Goal: Task Accomplishment & Management: Complete application form

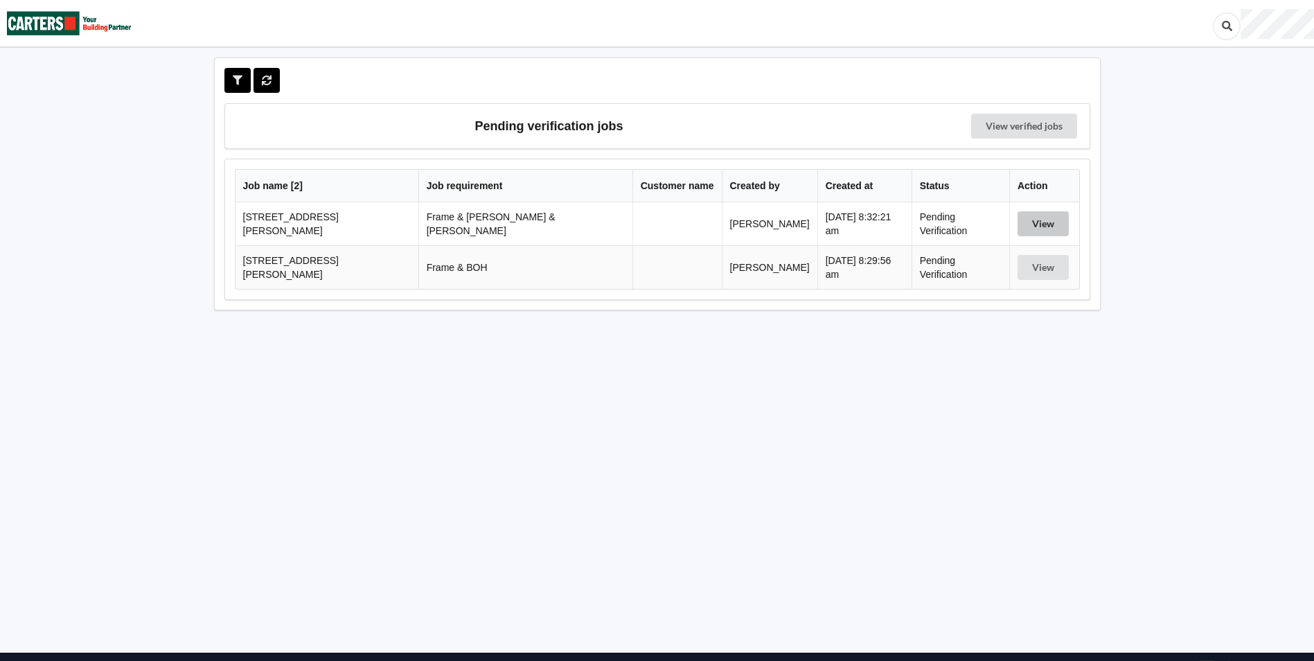
click at [1021, 216] on button "View" at bounding box center [1043, 223] width 51 height 25
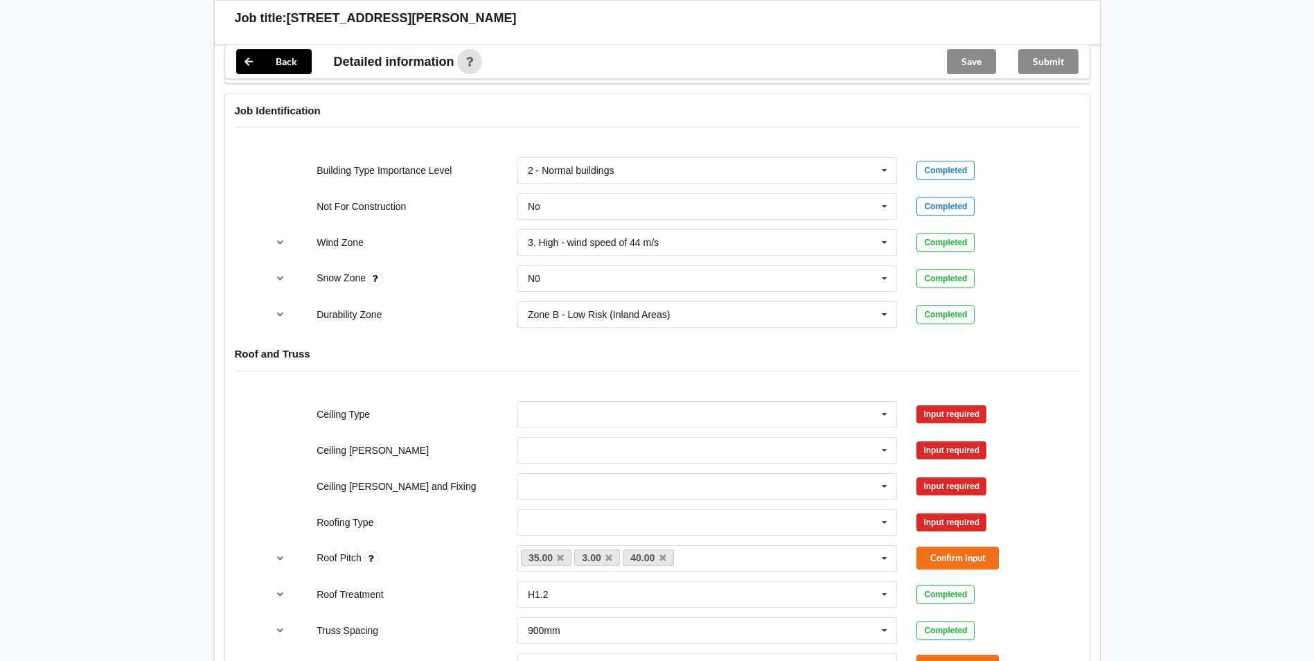
scroll to position [762, 0]
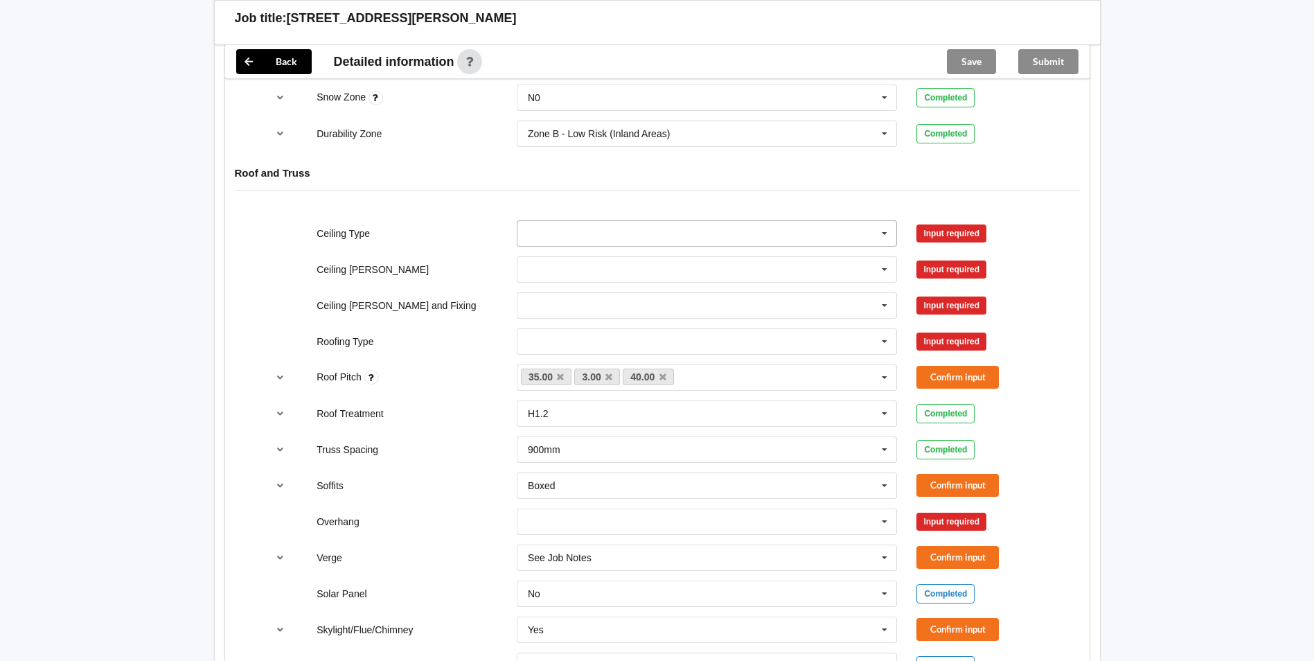
click at [887, 221] on icon at bounding box center [884, 234] width 21 height 26
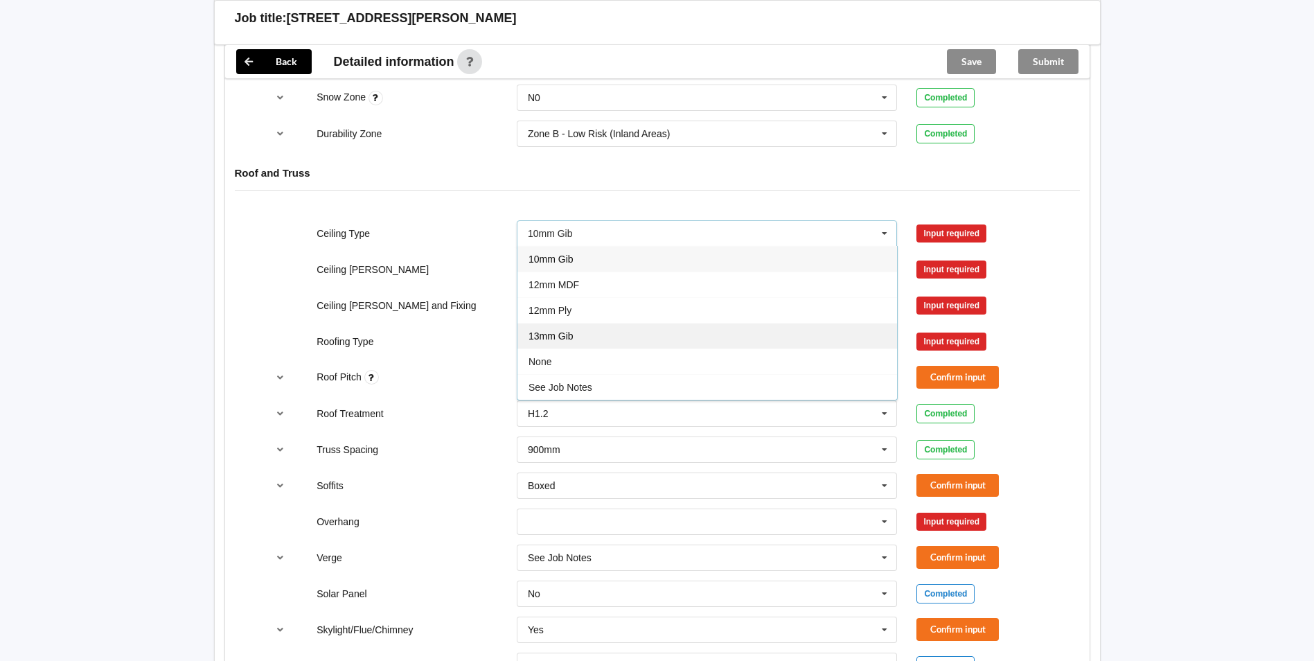
click at [616, 323] on div "13mm Gib" at bounding box center [707, 336] width 380 height 26
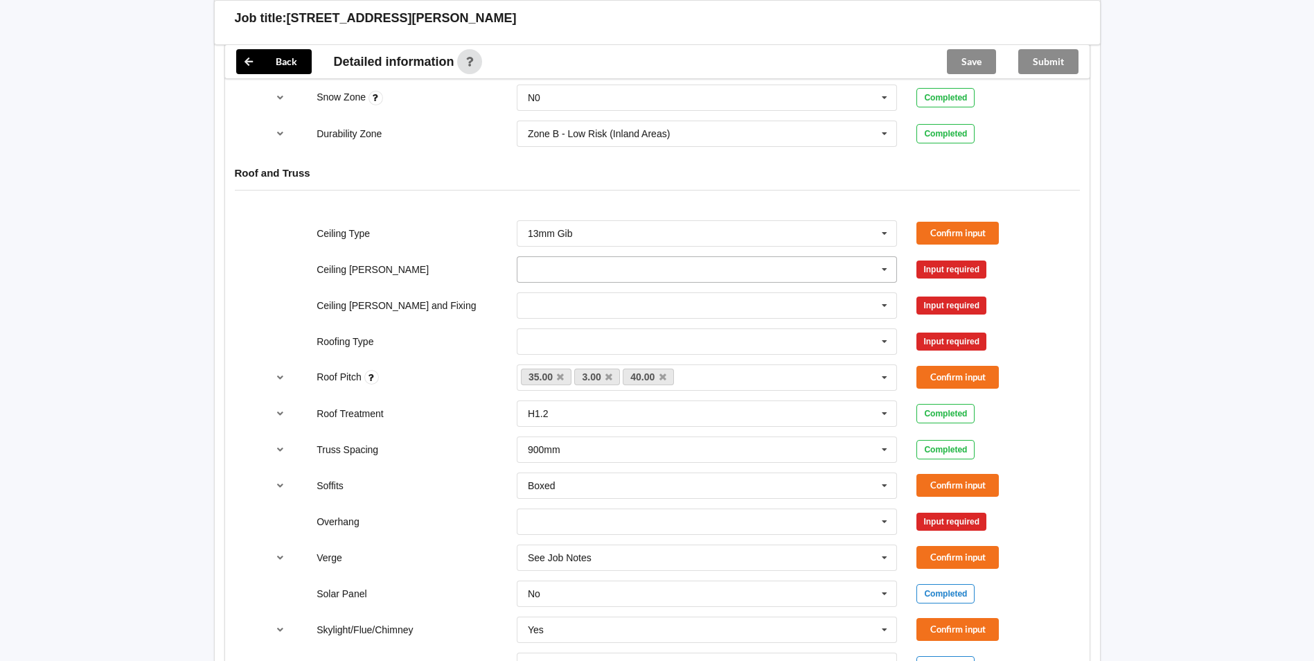
click at [886, 257] on icon at bounding box center [884, 270] width 21 height 26
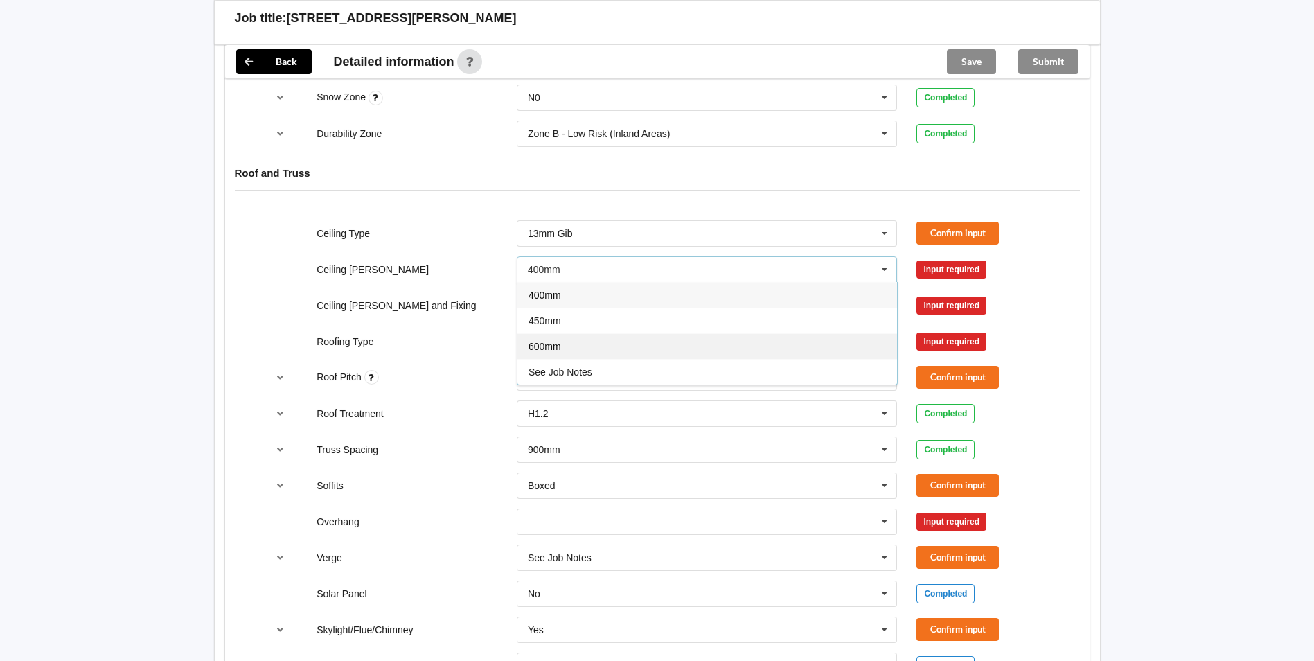
click at [583, 333] on div "600mm" at bounding box center [707, 346] width 380 height 26
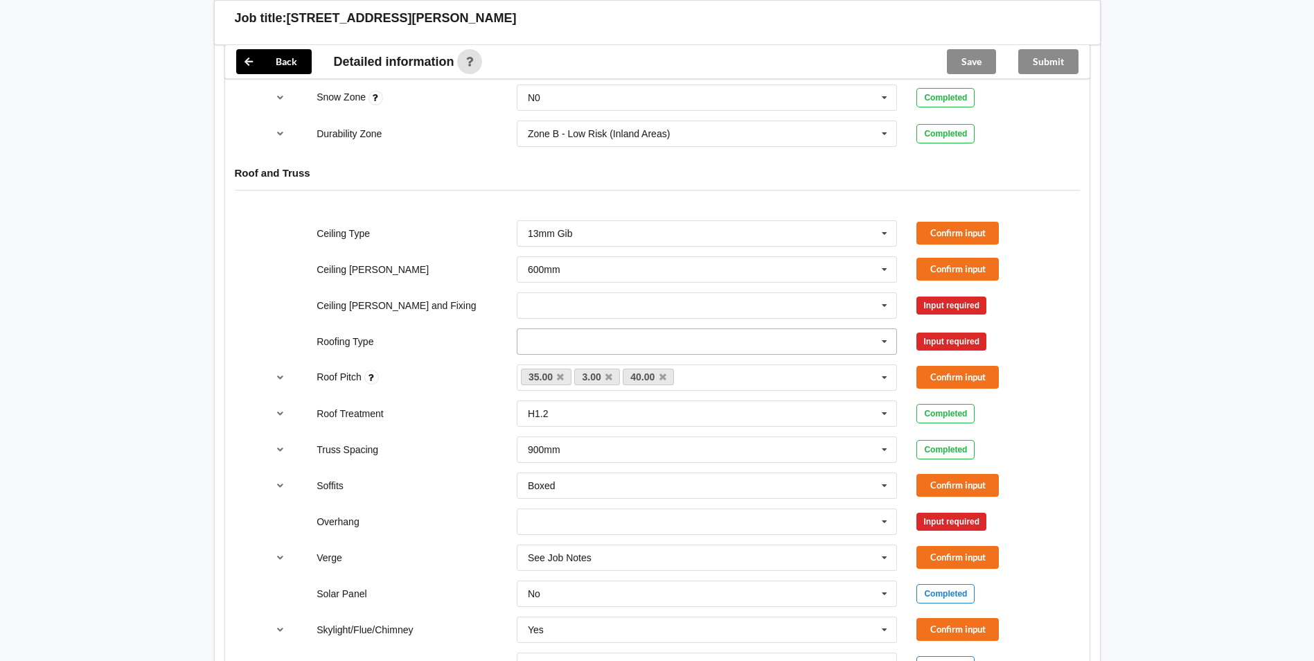
click at [891, 329] on icon at bounding box center [884, 342] width 21 height 26
click at [597, 354] on div "1. [GEOGRAPHIC_DATA]" at bounding box center [707, 367] width 380 height 26
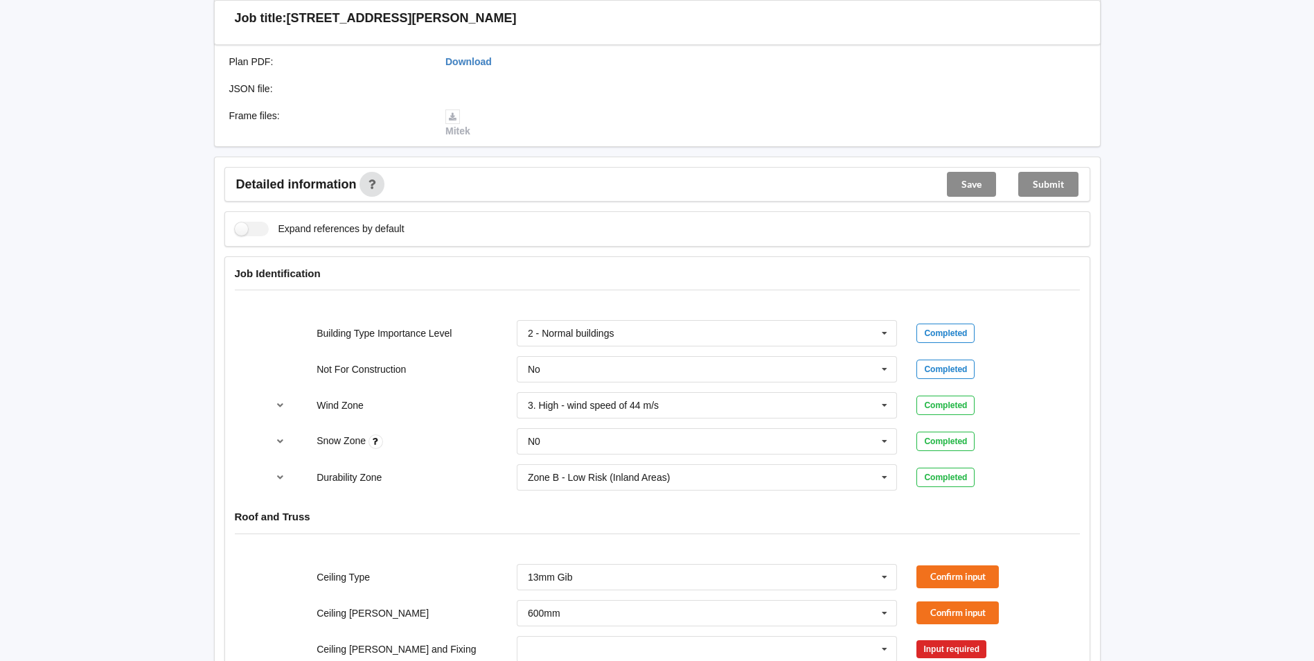
scroll to position [554, 0]
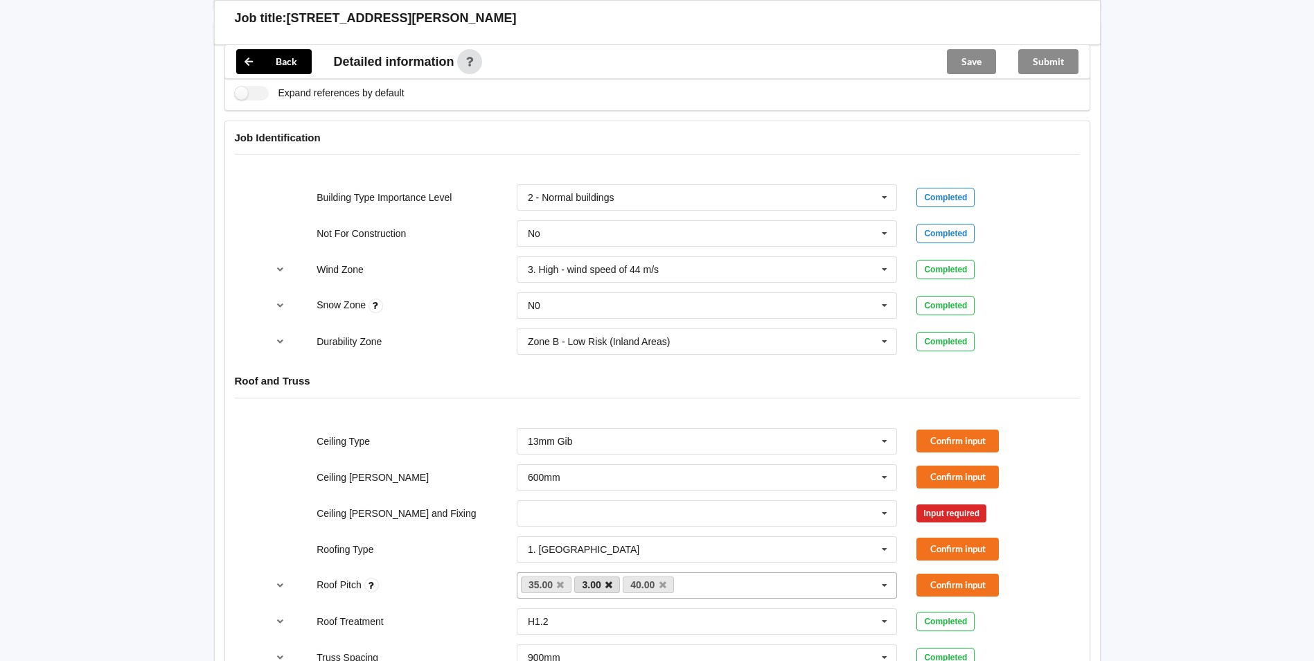
click at [611, 580] on icon at bounding box center [608, 584] width 7 height 9
drag, startPoint x: 560, startPoint y: 567, endPoint x: 677, endPoint y: 583, distance: 118.2
click at [561, 580] on icon at bounding box center [560, 584] width 7 height 9
click at [947, 574] on button "Confirm input" at bounding box center [957, 585] width 82 height 23
click at [953, 538] on button "Confirm input" at bounding box center [957, 549] width 82 height 23
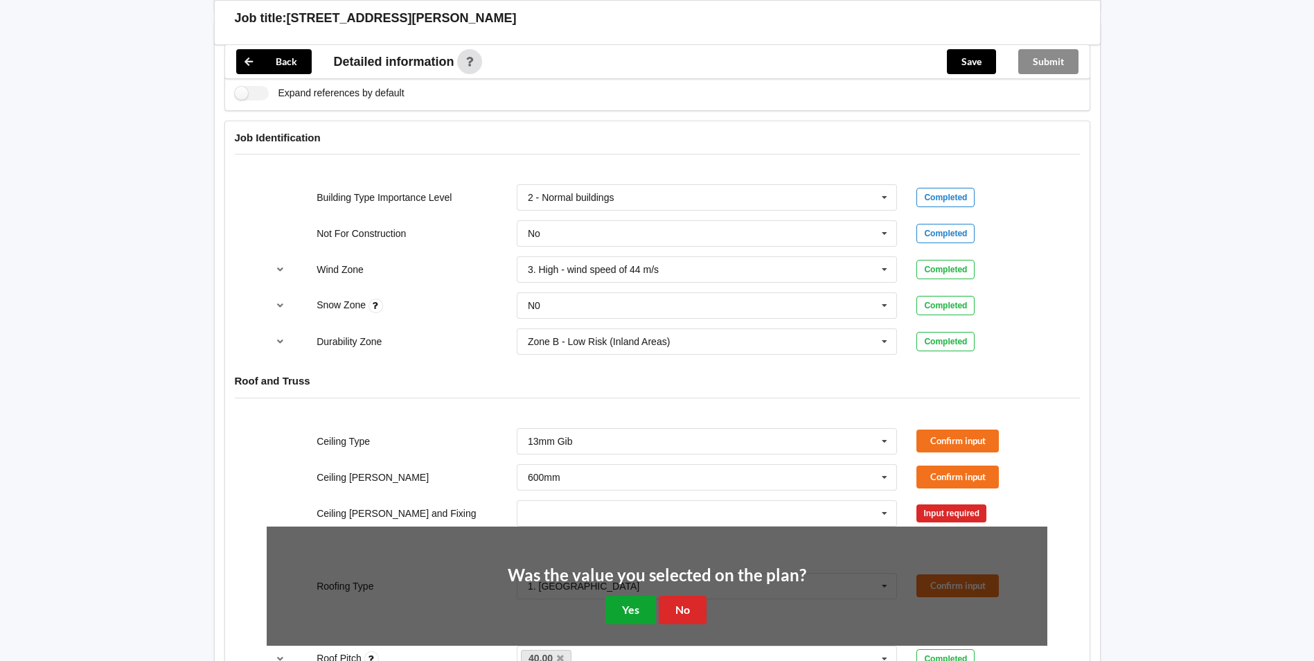
click at [630, 596] on button "Yes" at bounding box center [630, 610] width 51 height 28
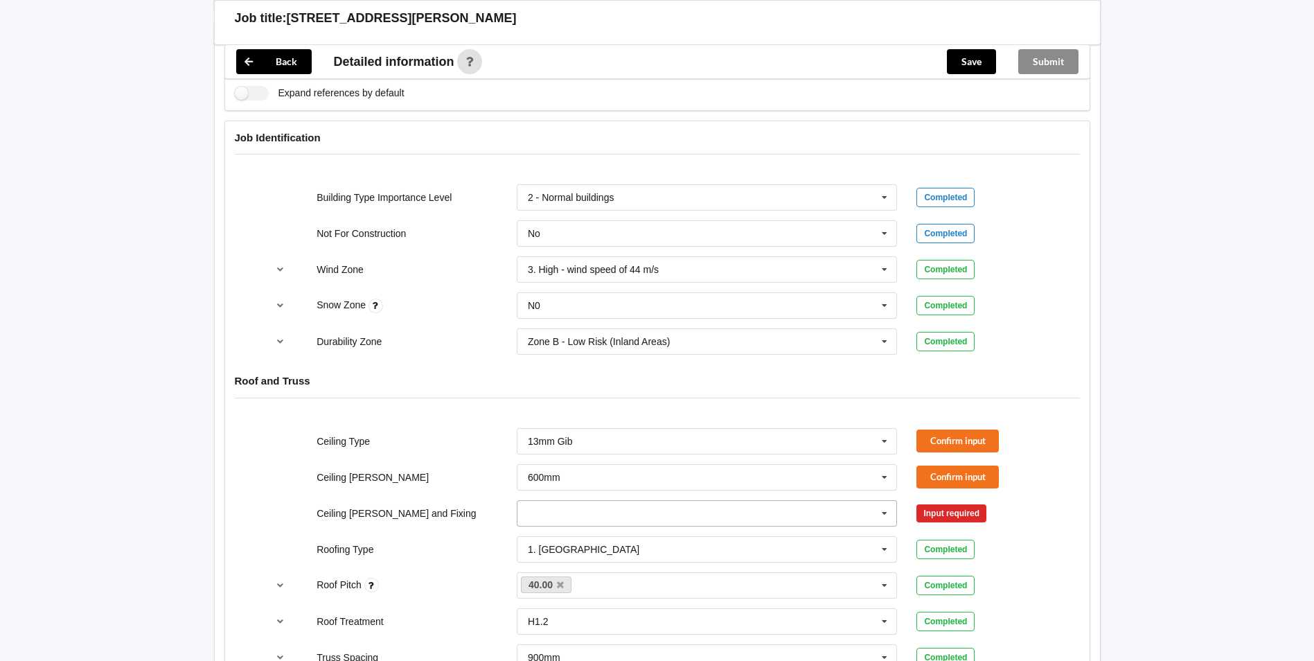
click at [889, 501] on icon at bounding box center [884, 514] width 21 height 26
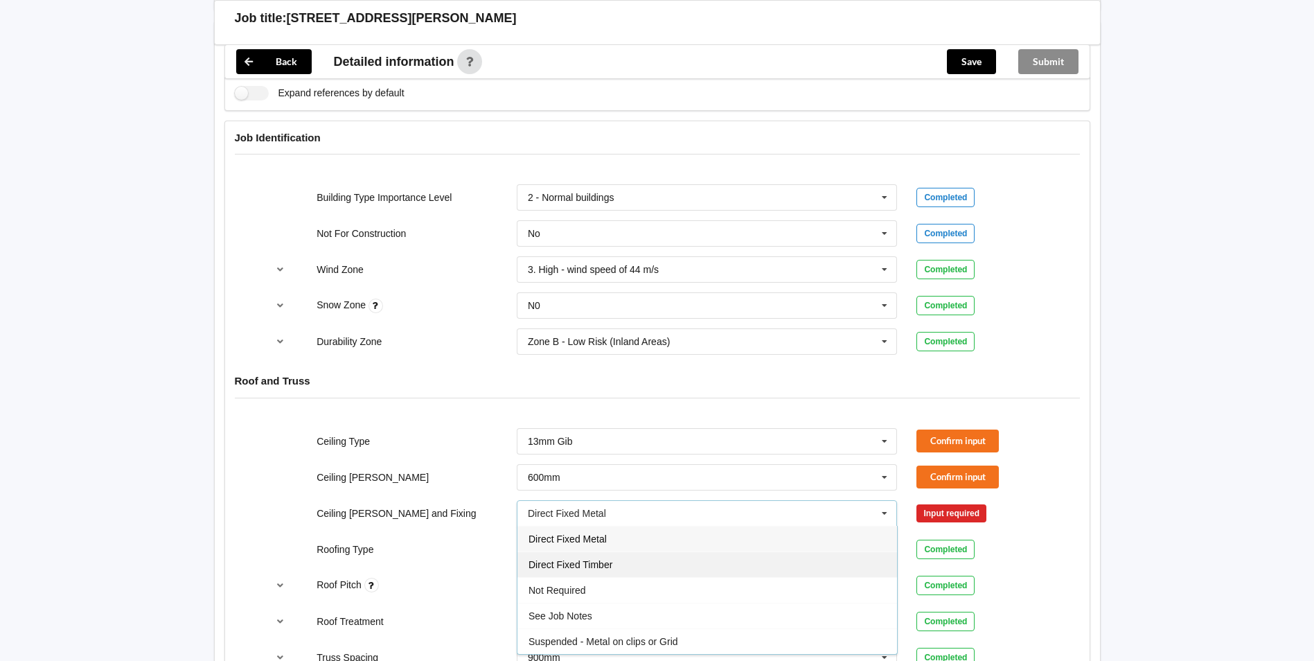
click at [588, 559] on span "Direct Fixed Timber" at bounding box center [570, 564] width 84 height 11
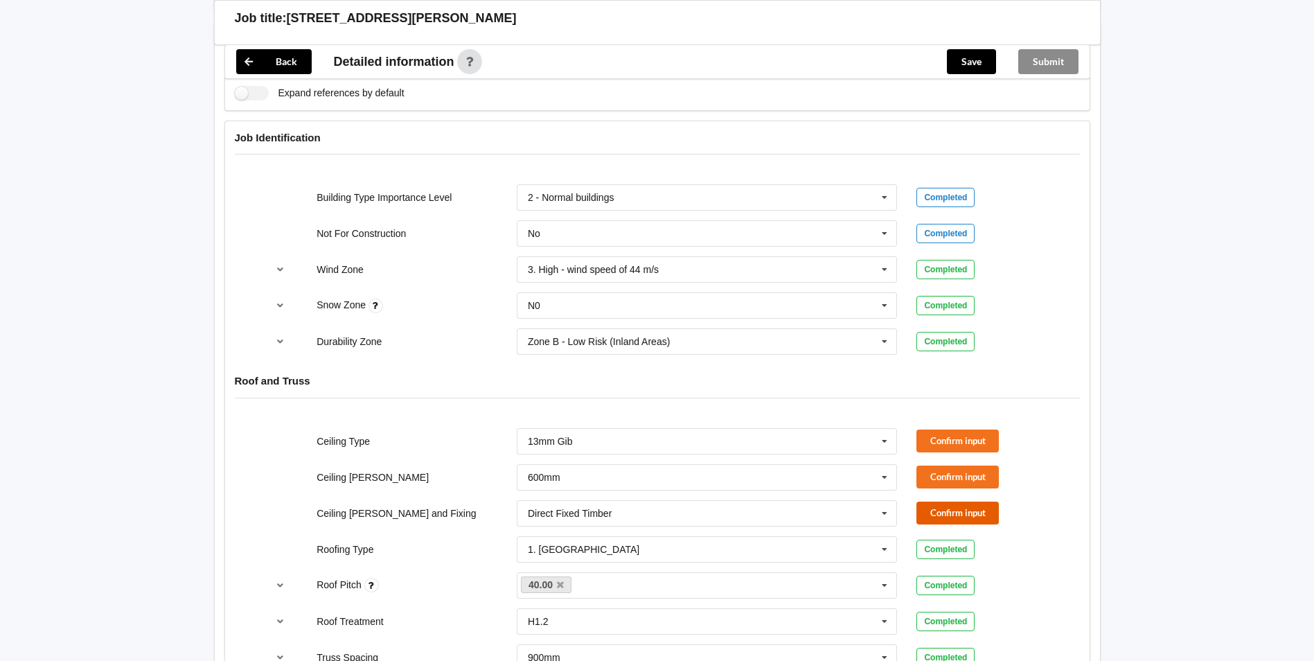
click at [949, 501] on button "Confirm input" at bounding box center [957, 512] width 82 height 23
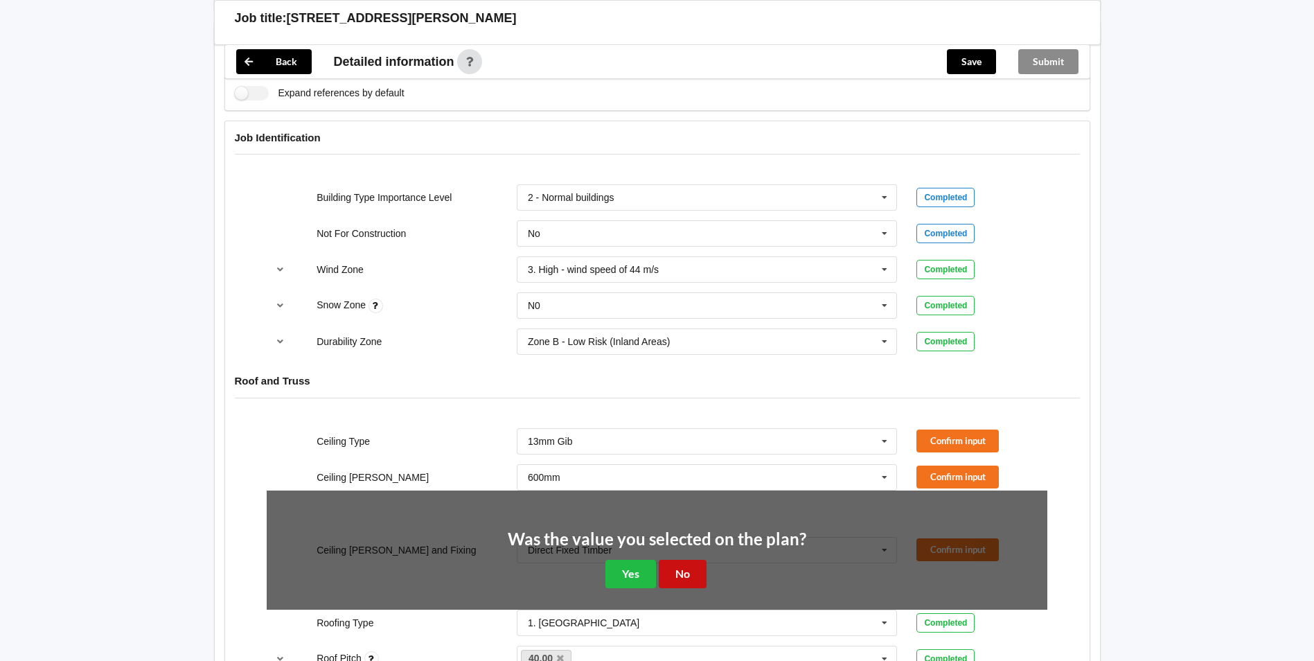
click at [693, 560] on button "No" at bounding box center [683, 574] width 48 height 28
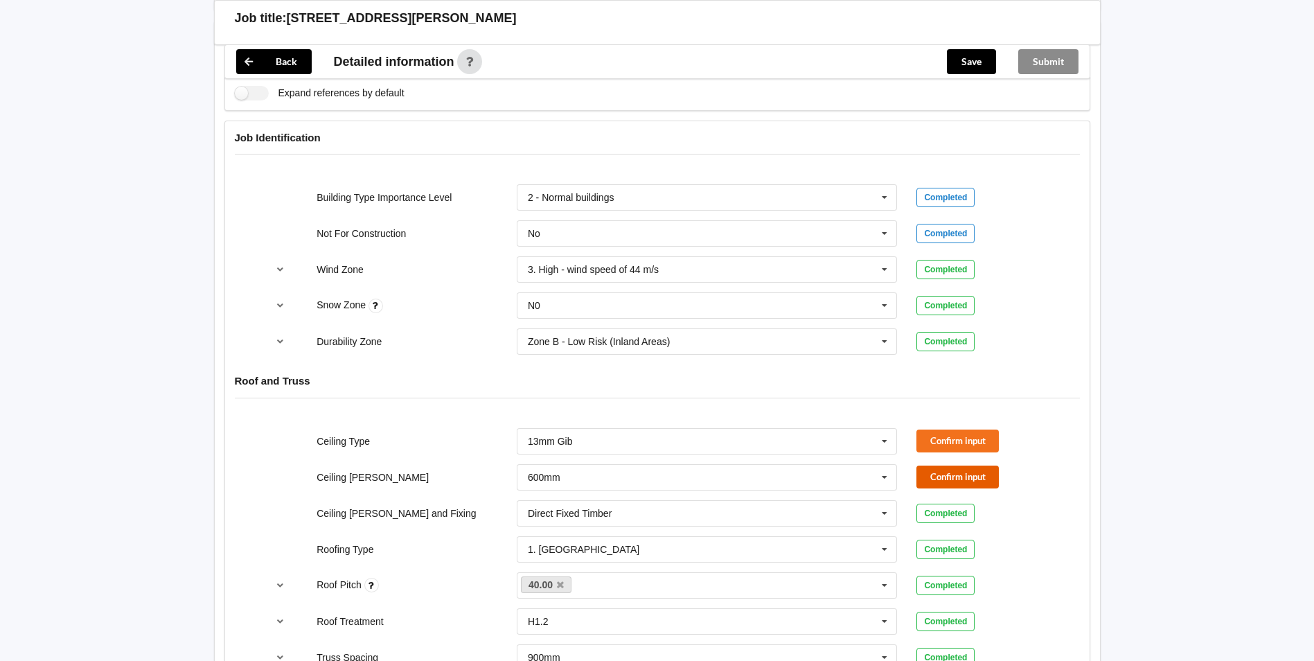
click at [945, 469] on button "Confirm input" at bounding box center [957, 476] width 82 height 23
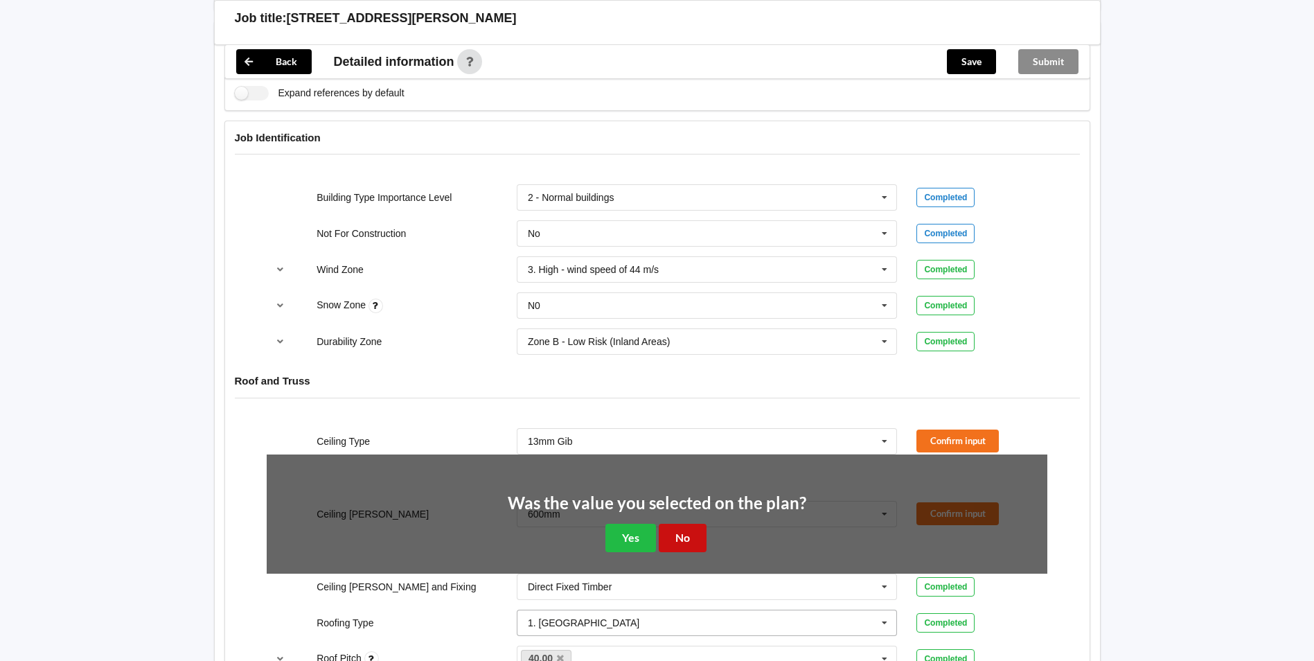
drag, startPoint x: 679, startPoint y: 528, endPoint x: 693, endPoint y: 522, distance: 15.5
click at [682, 528] on button "No" at bounding box center [683, 538] width 48 height 28
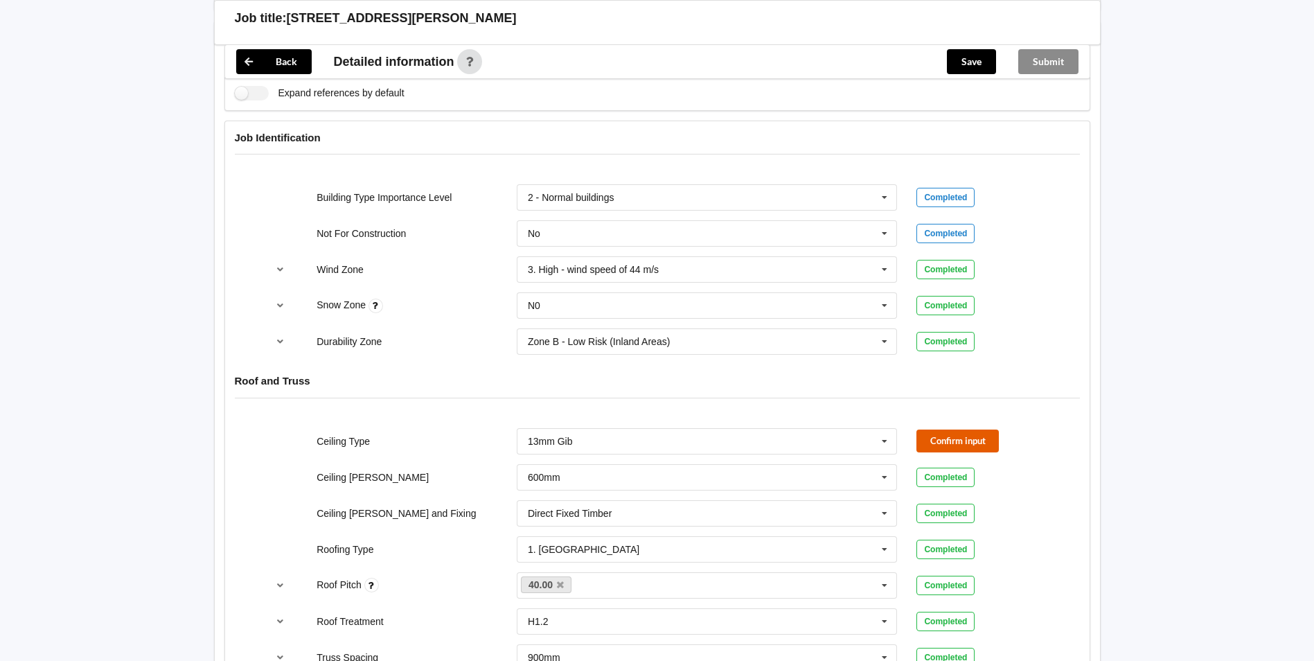
click at [967, 429] on button "Confirm input" at bounding box center [957, 440] width 82 height 23
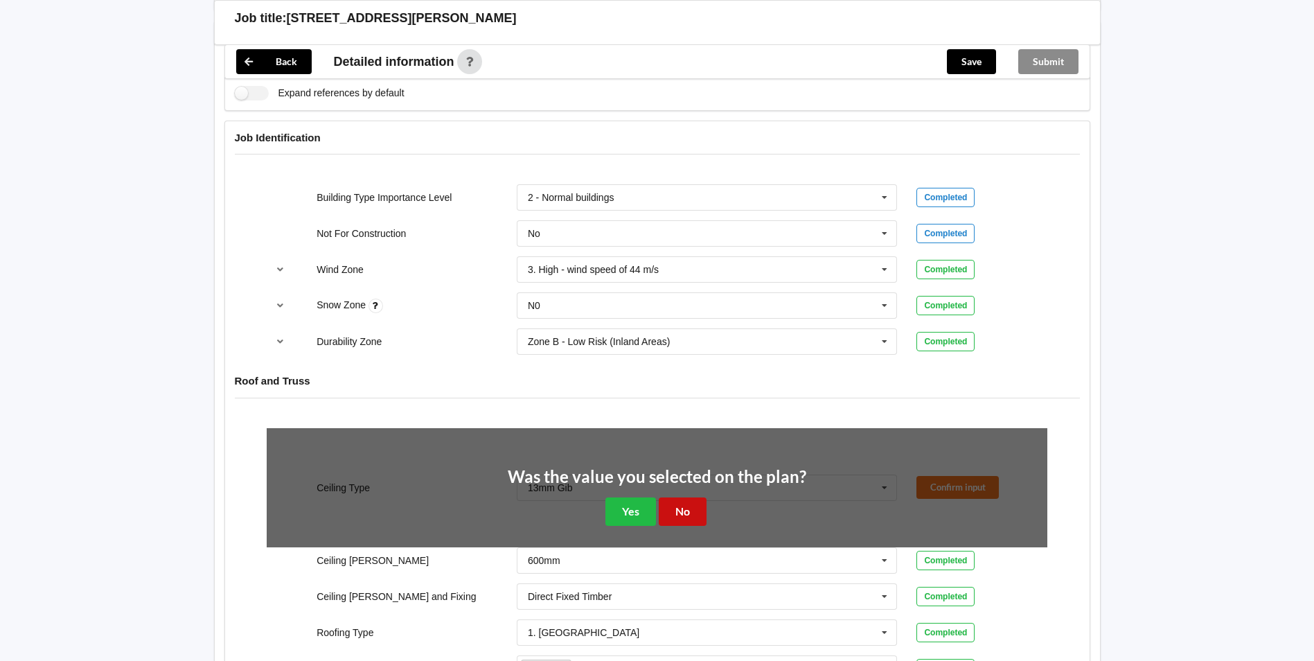
click at [679, 497] on button "No" at bounding box center [683, 511] width 48 height 28
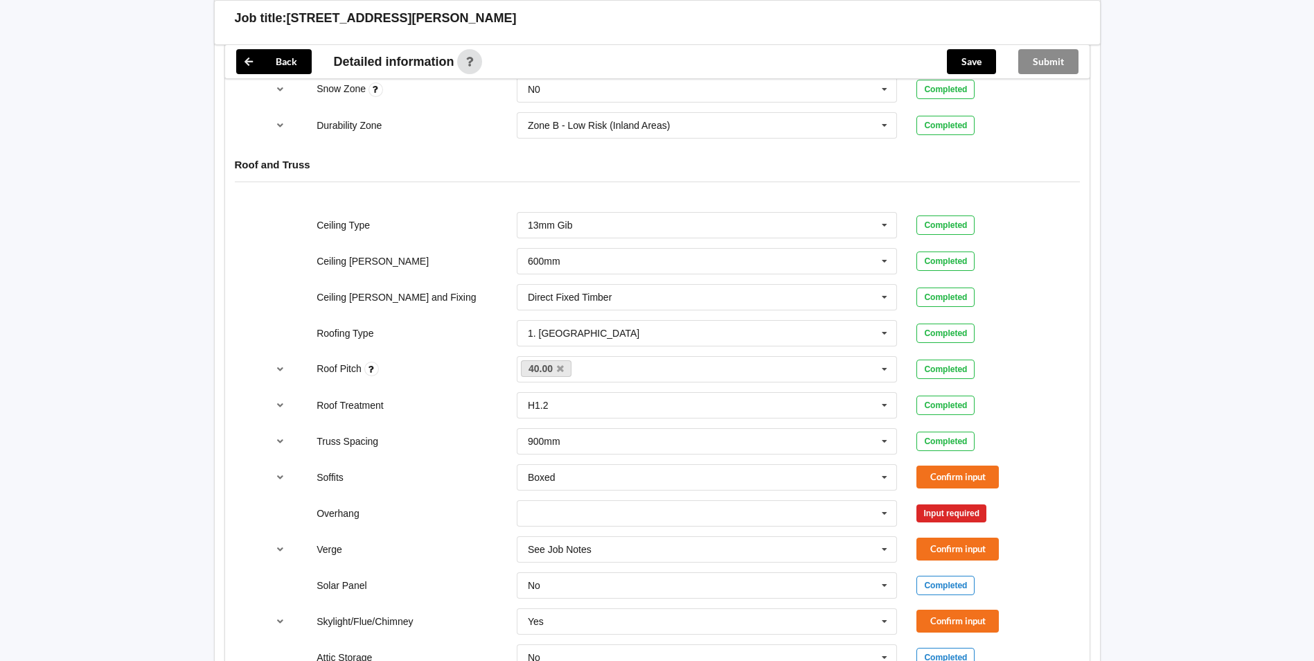
scroll to position [900, 0]
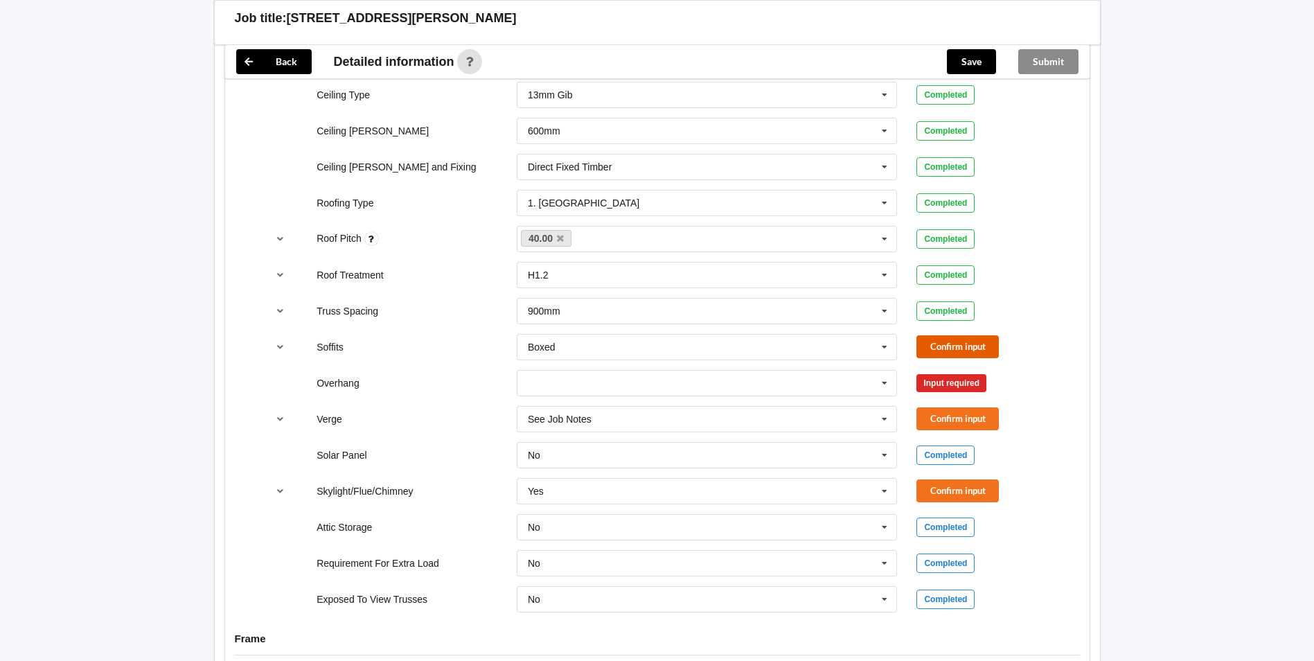
click at [967, 340] on button "Confirm input" at bounding box center [957, 346] width 82 height 23
click at [882, 372] on icon at bounding box center [884, 384] width 21 height 26
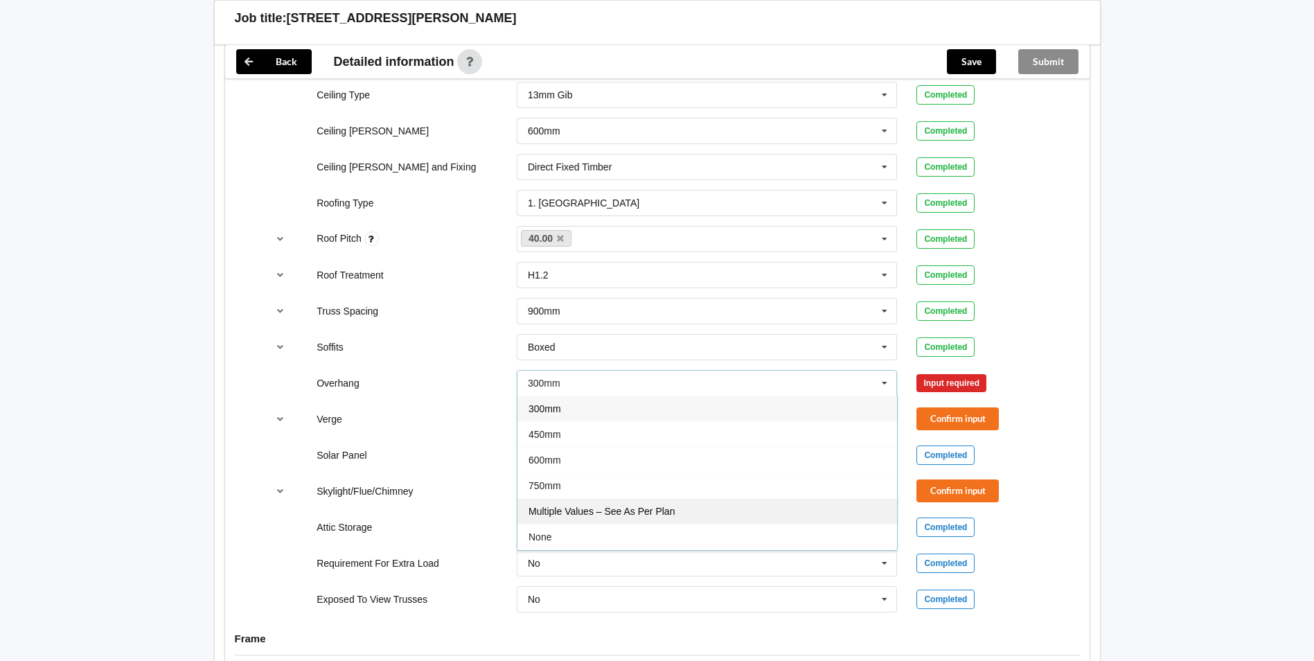
click at [697, 498] on div "Multiple Values – See As Per Plan" at bounding box center [707, 511] width 380 height 26
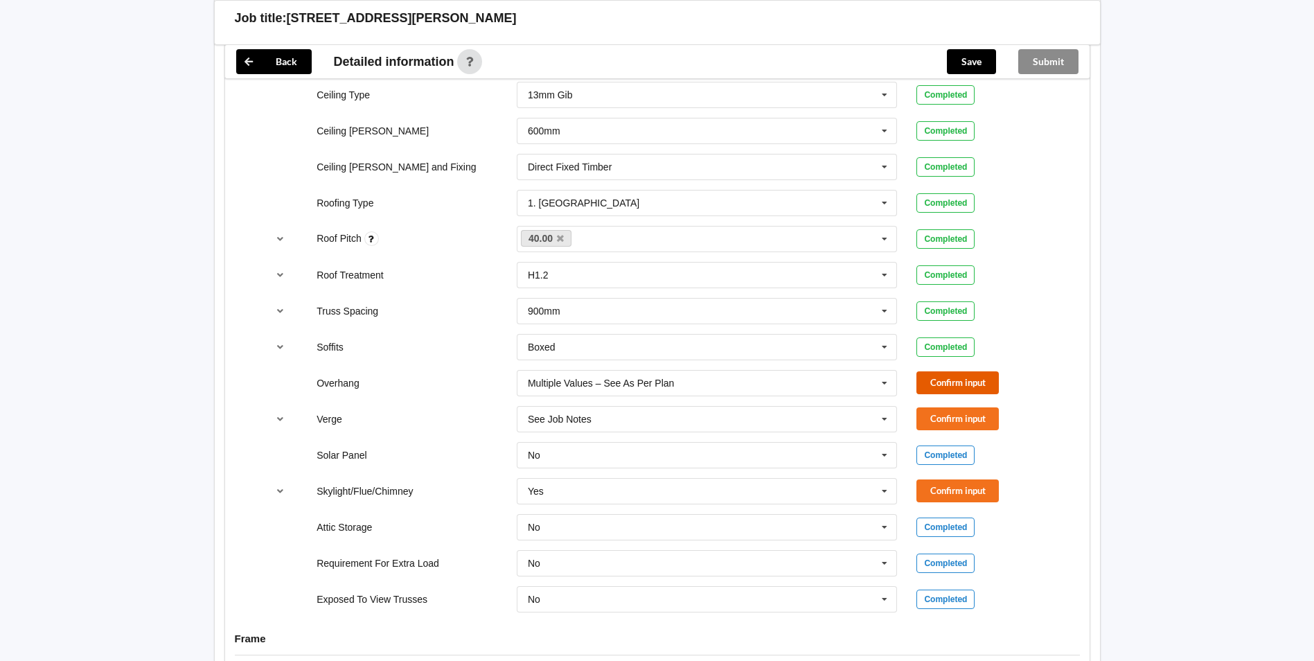
click at [957, 371] on button "Confirm input" at bounding box center [957, 382] width 82 height 23
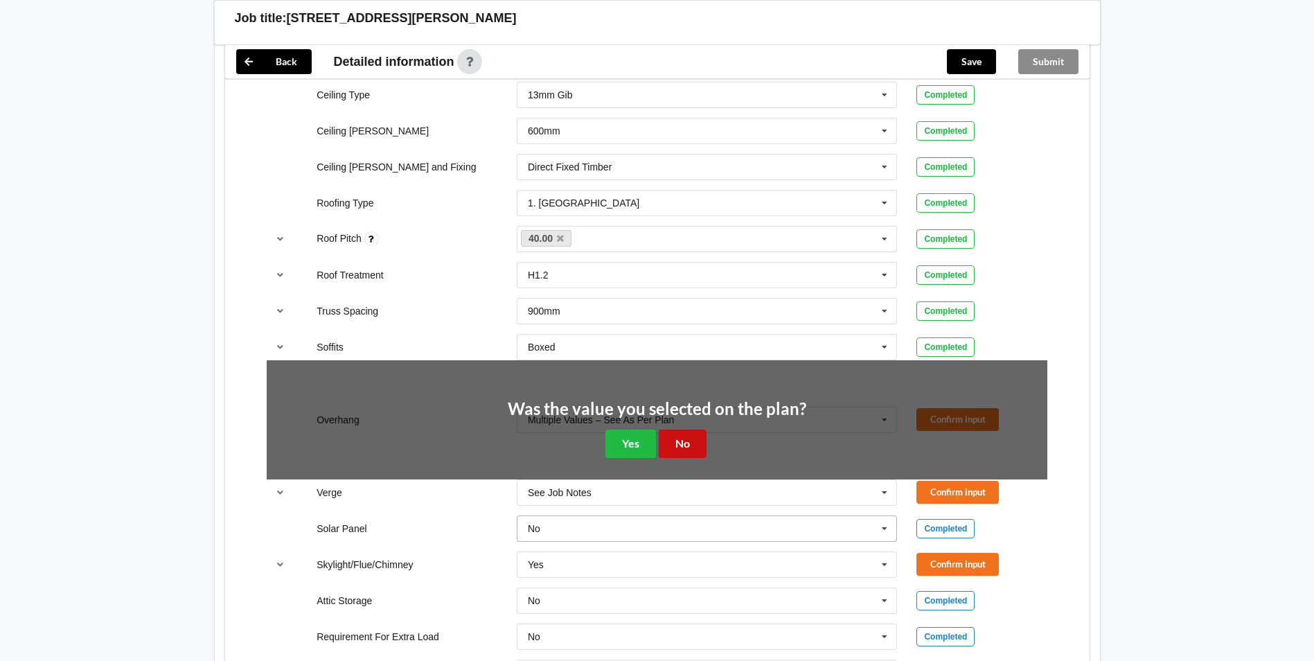
drag, startPoint x: 687, startPoint y: 428, endPoint x: 700, endPoint y: 428, distance: 12.5
click at [689, 429] on button "No" at bounding box center [683, 443] width 48 height 28
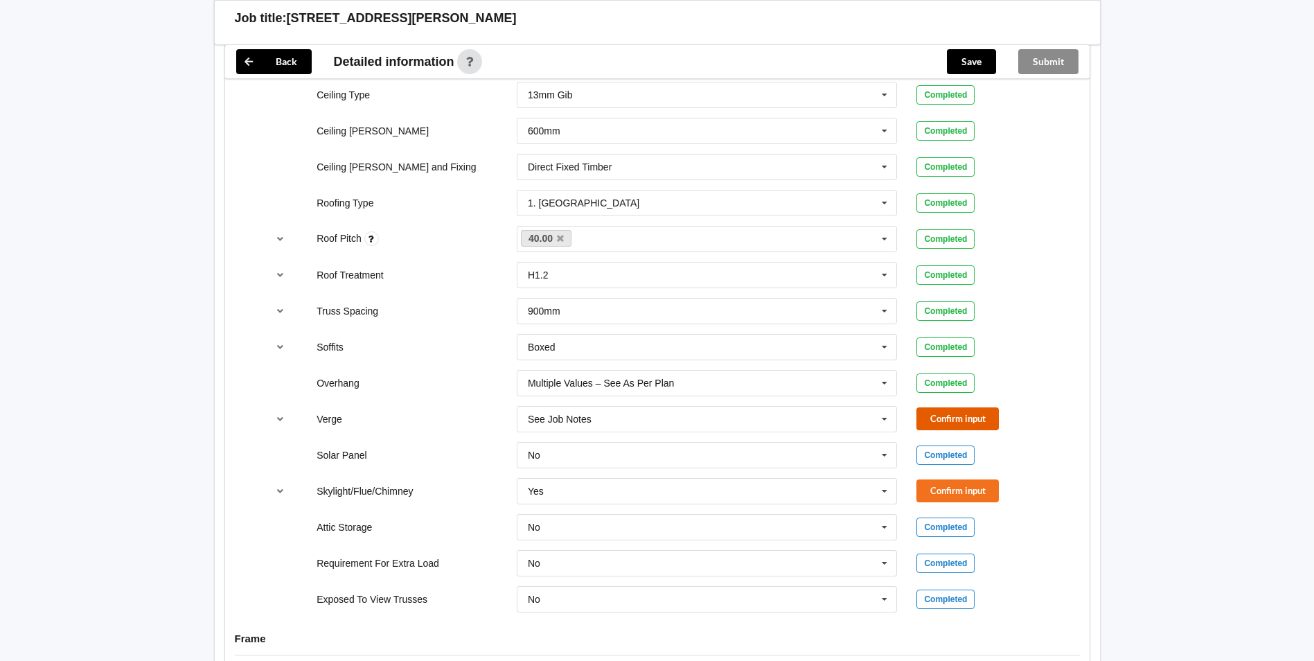
click at [948, 407] on button "Confirm input" at bounding box center [957, 418] width 82 height 23
click at [957, 479] on button "Confirm input" at bounding box center [957, 490] width 82 height 23
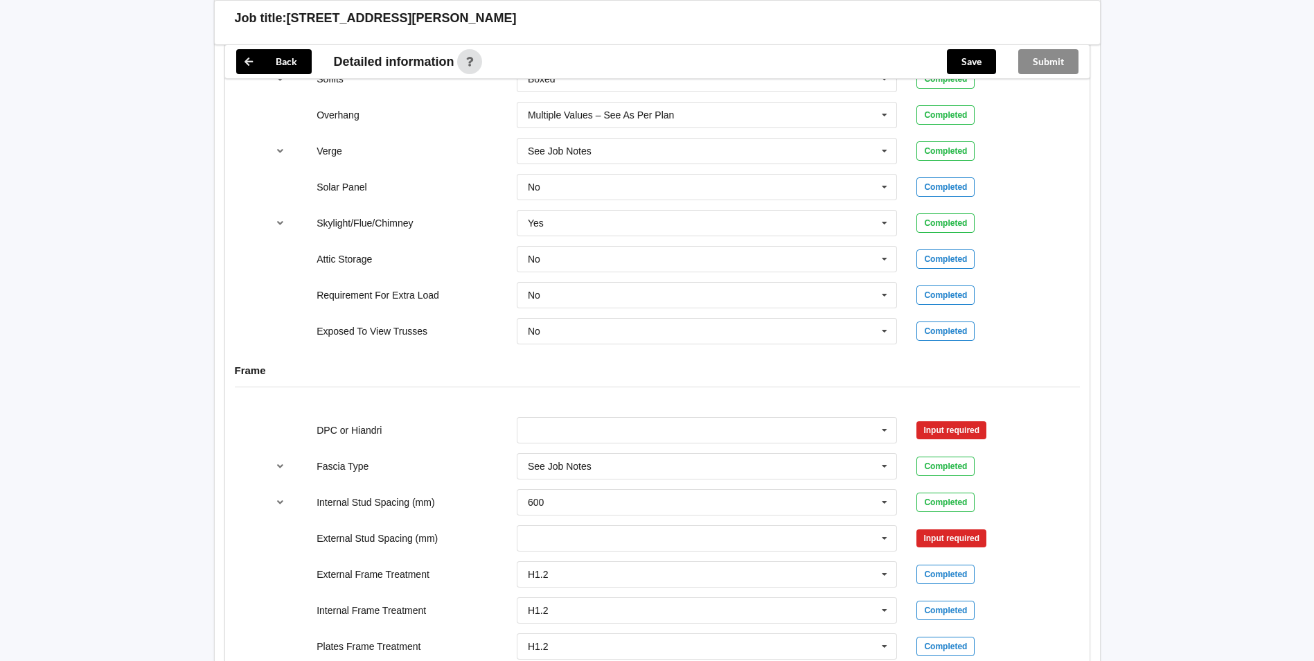
scroll to position [1385, 0]
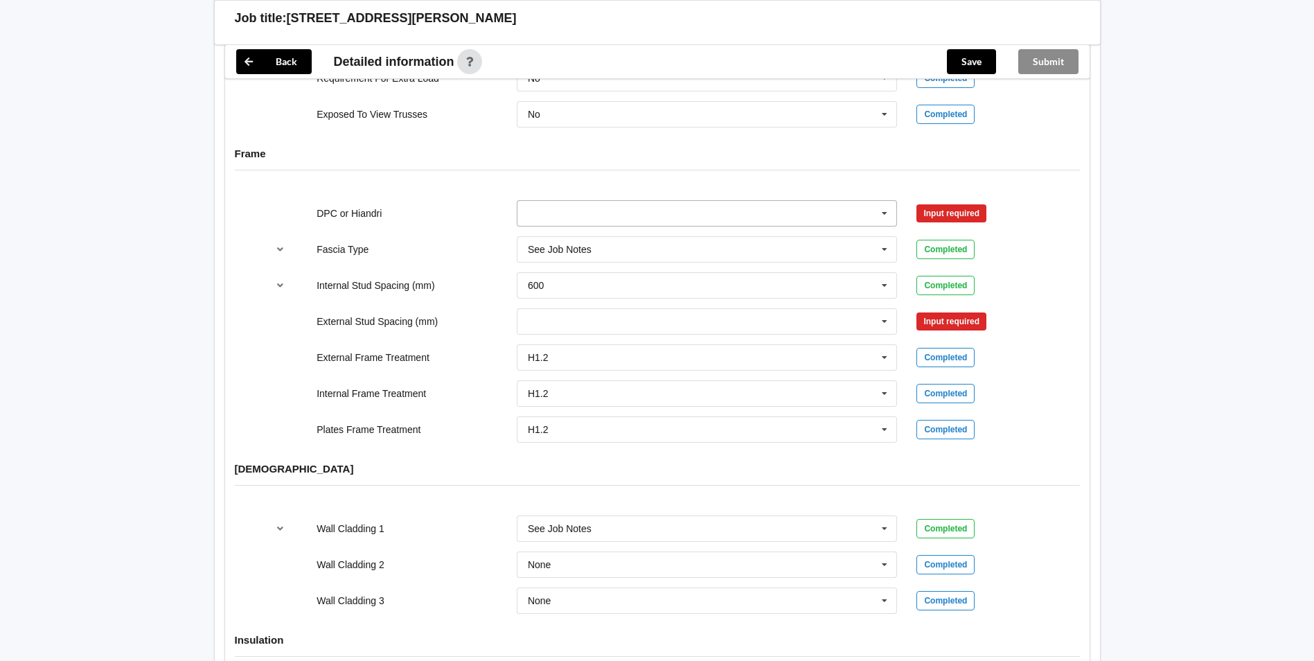
click at [887, 203] on icon at bounding box center [884, 214] width 21 height 26
click at [643, 231] on div "DPC Fitted" at bounding box center [707, 239] width 380 height 26
click at [887, 313] on icon at bounding box center [884, 322] width 21 height 26
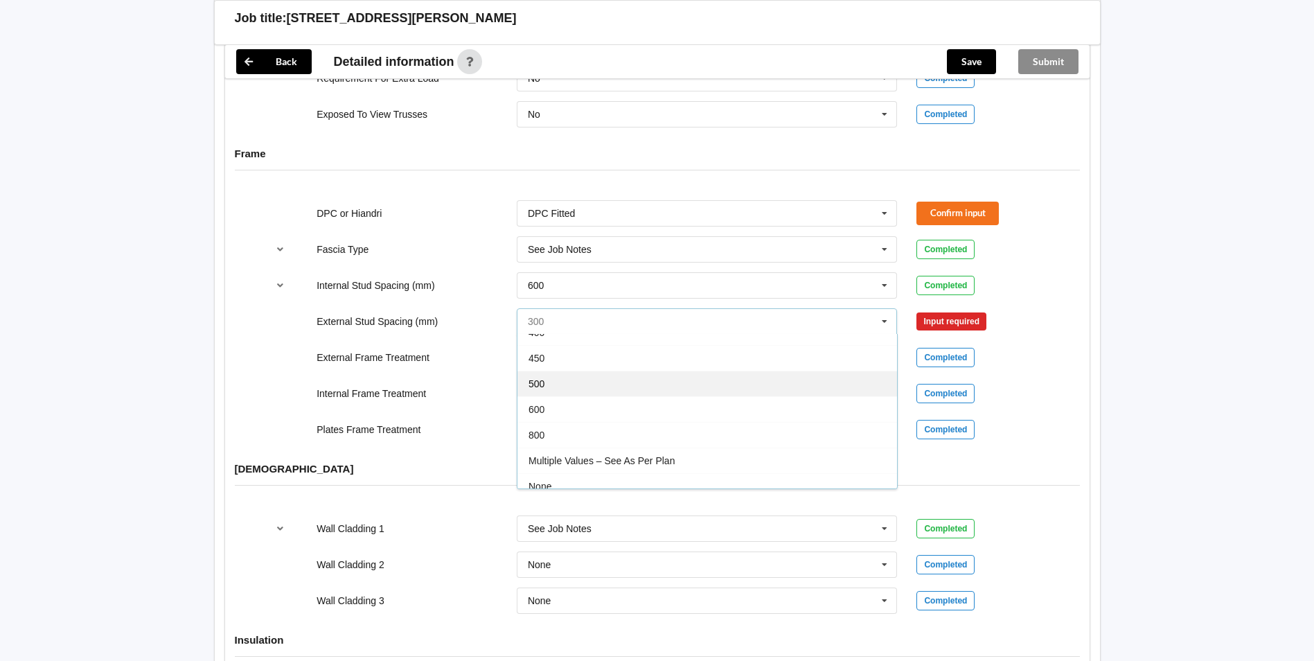
scroll to position [76, 0]
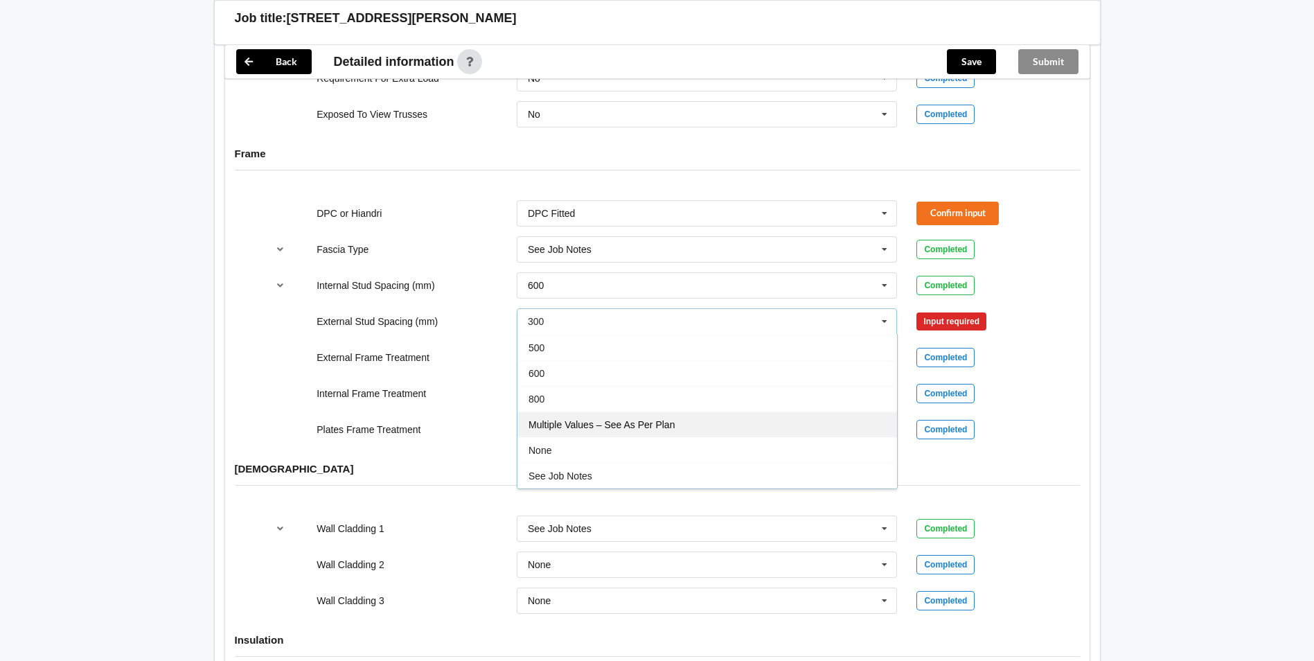
click at [660, 419] on span "Multiple Values – See As Per Plan" at bounding box center [601, 424] width 146 height 11
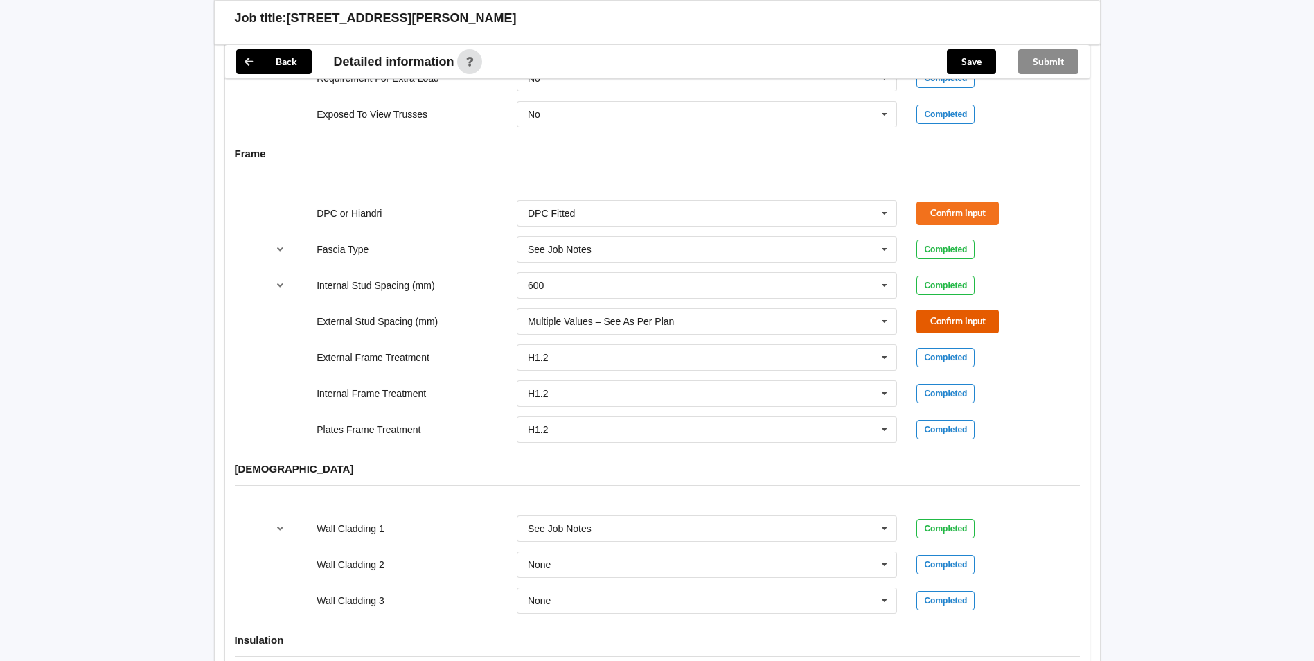
click at [935, 312] on button "Confirm input" at bounding box center [957, 321] width 82 height 23
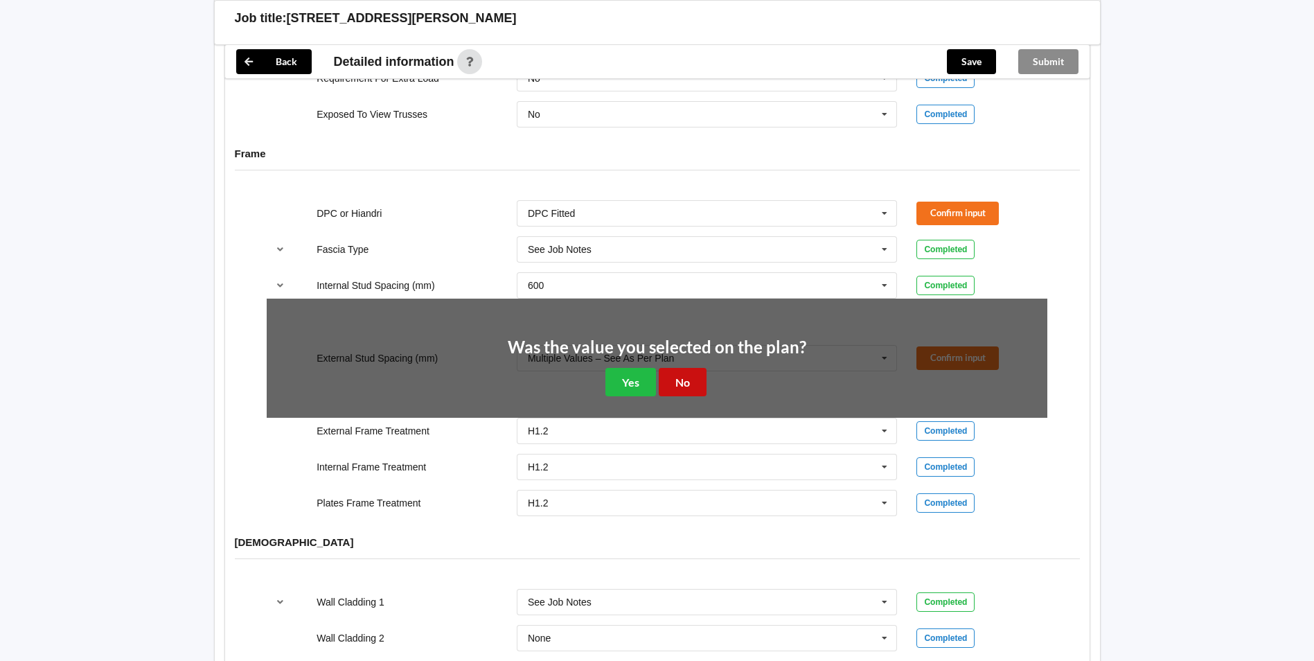
drag, startPoint x: 690, startPoint y: 362, endPoint x: 911, endPoint y: 258, distance: 244.2
click at [704, 368] on button "No" at bounding box center [683, 382] width 48 height 28
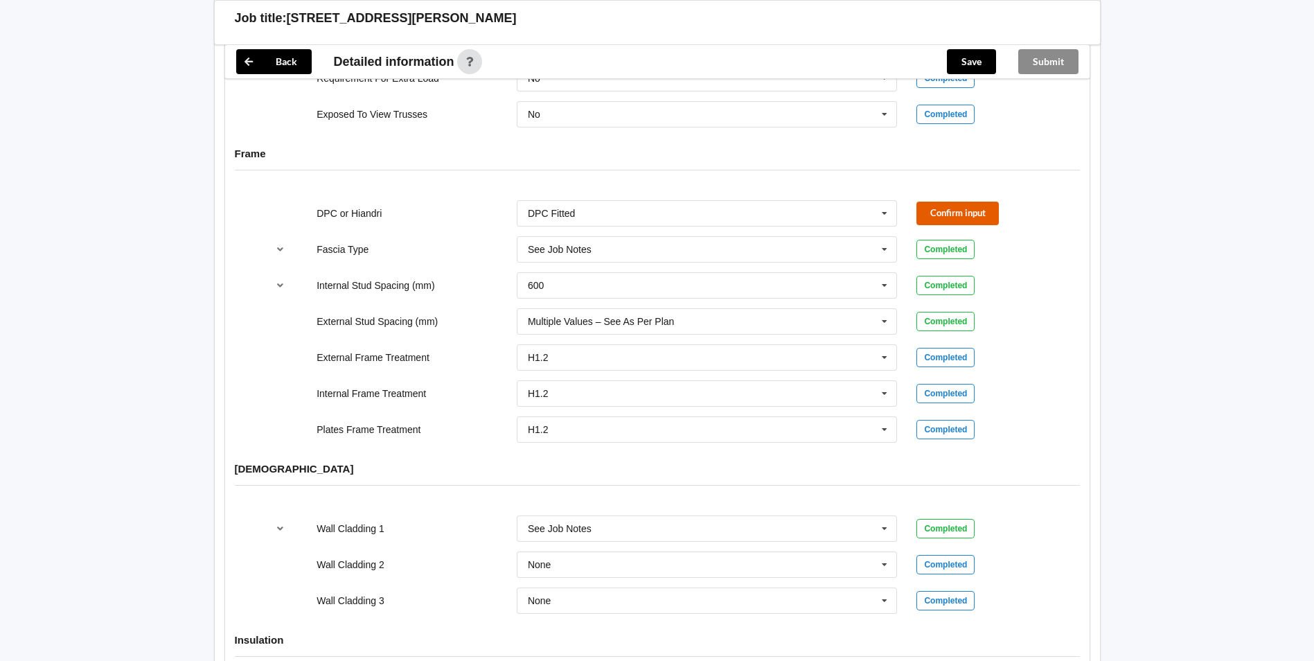
click at [934, 202] on button "Confirm input" at bounding box center [957, 213] width 82 height 23
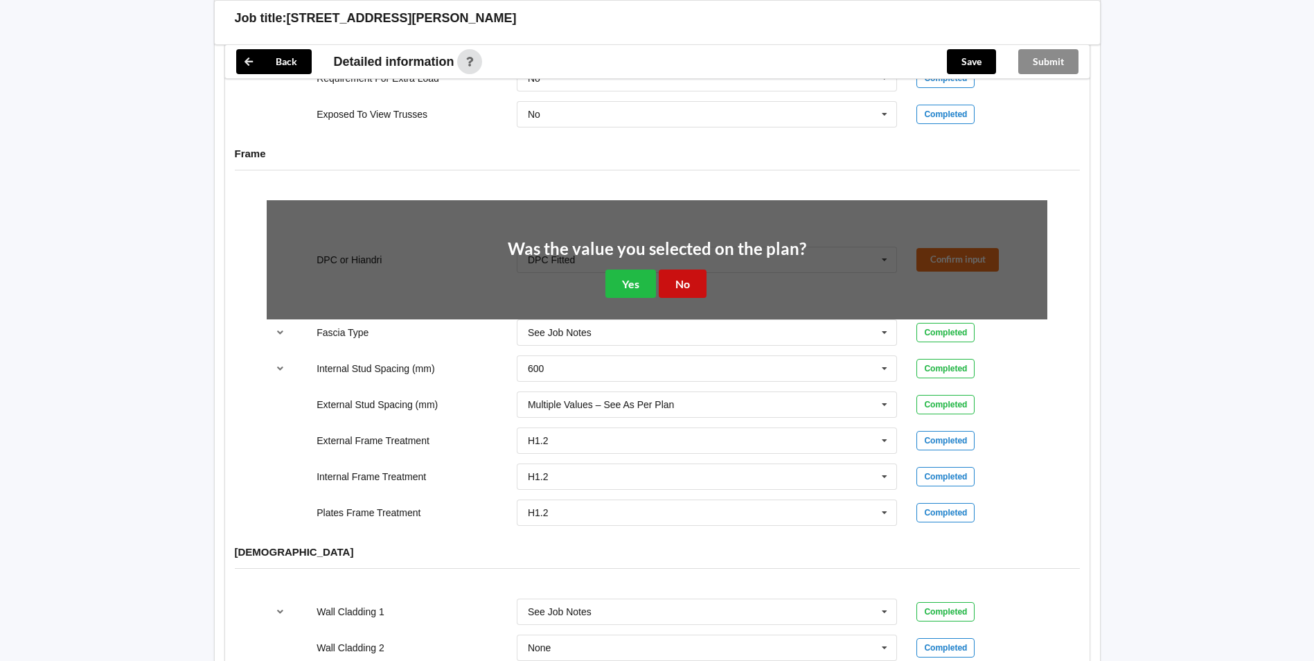
click at [701, 269] on button "No" at bounding box center [683, 283] width 48 height 28
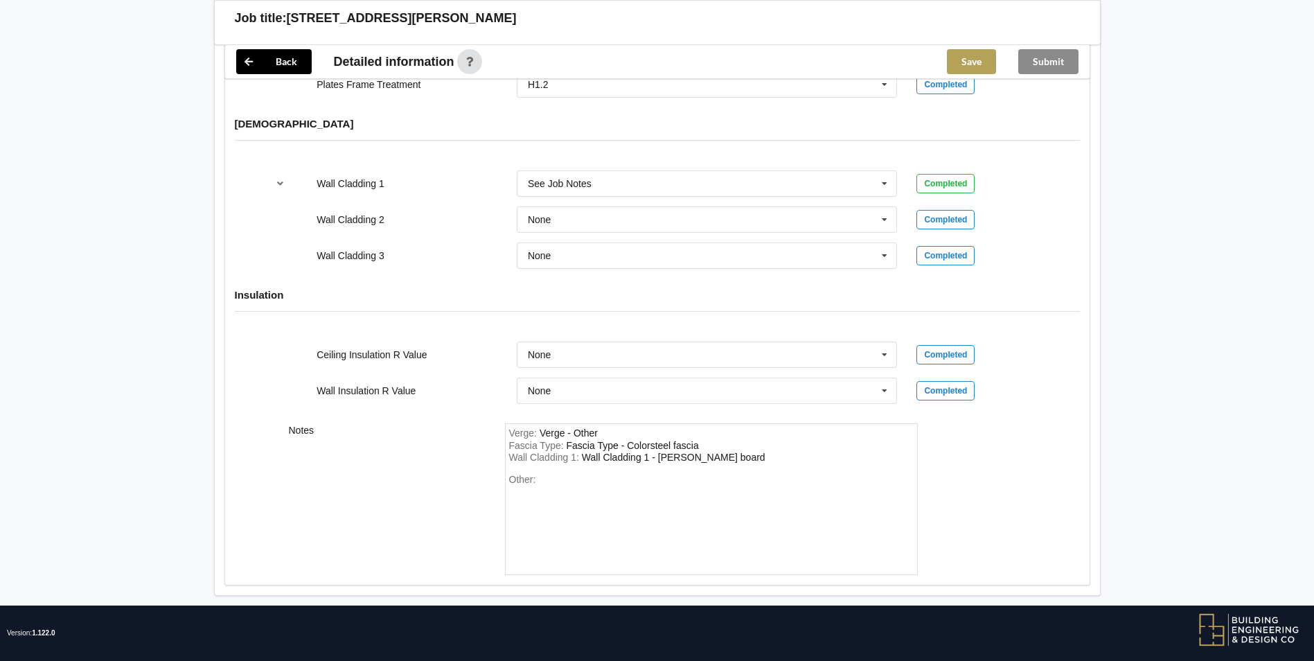
click at [960, 62] on button "Save" at bounding box center [971, 61] width 49 height 25
click at [1040, 57] on button "Submit" at bounding box center [1048, 61] width 60 height 25
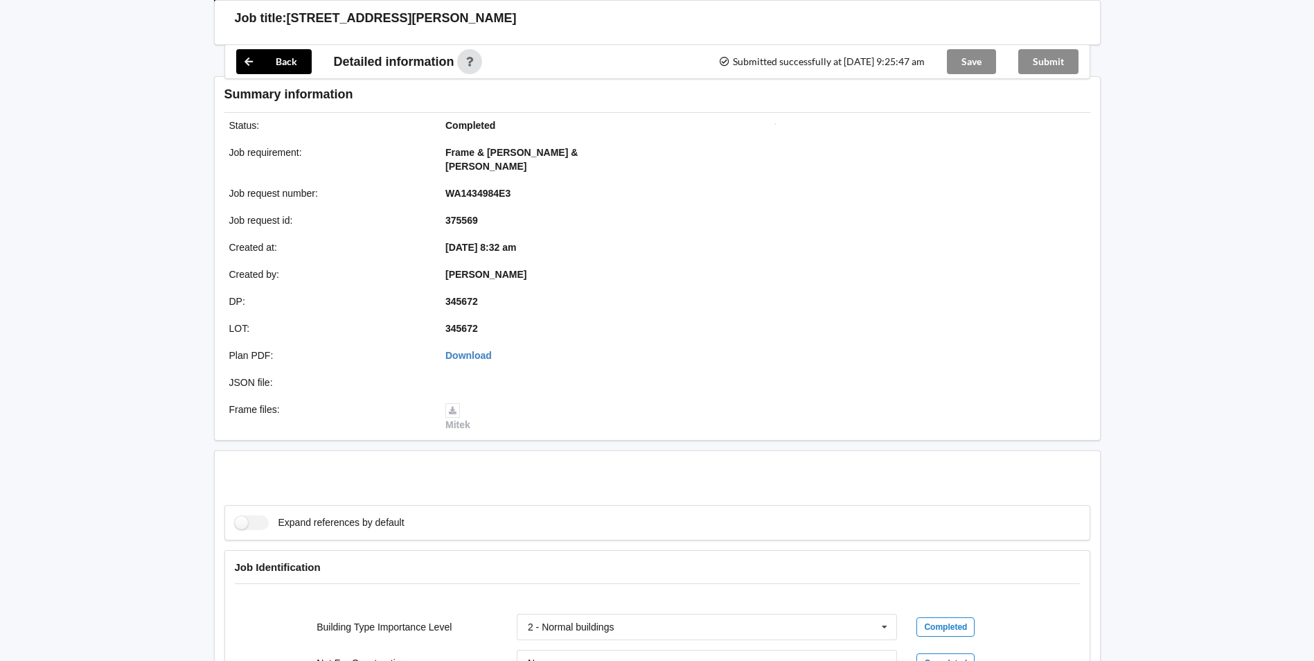
scroll to position [1667, 0]
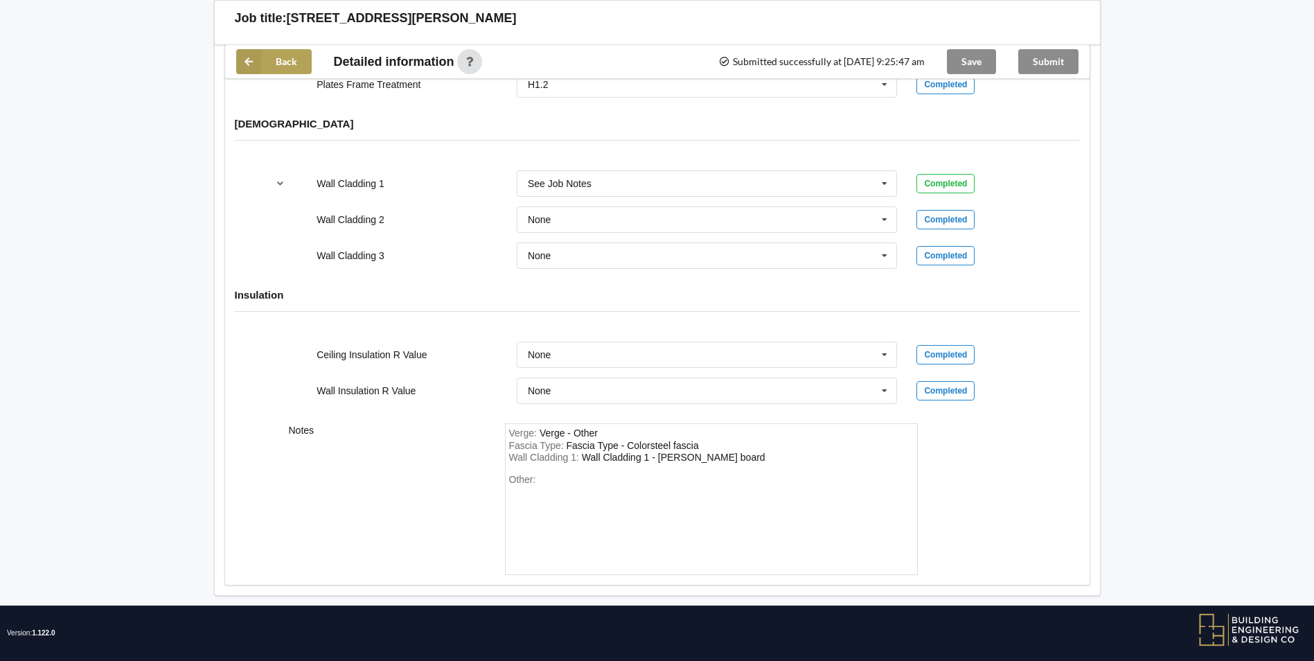
click at [275, 59] on button "Back" at bounding box center [273, 61] width 75 height 25
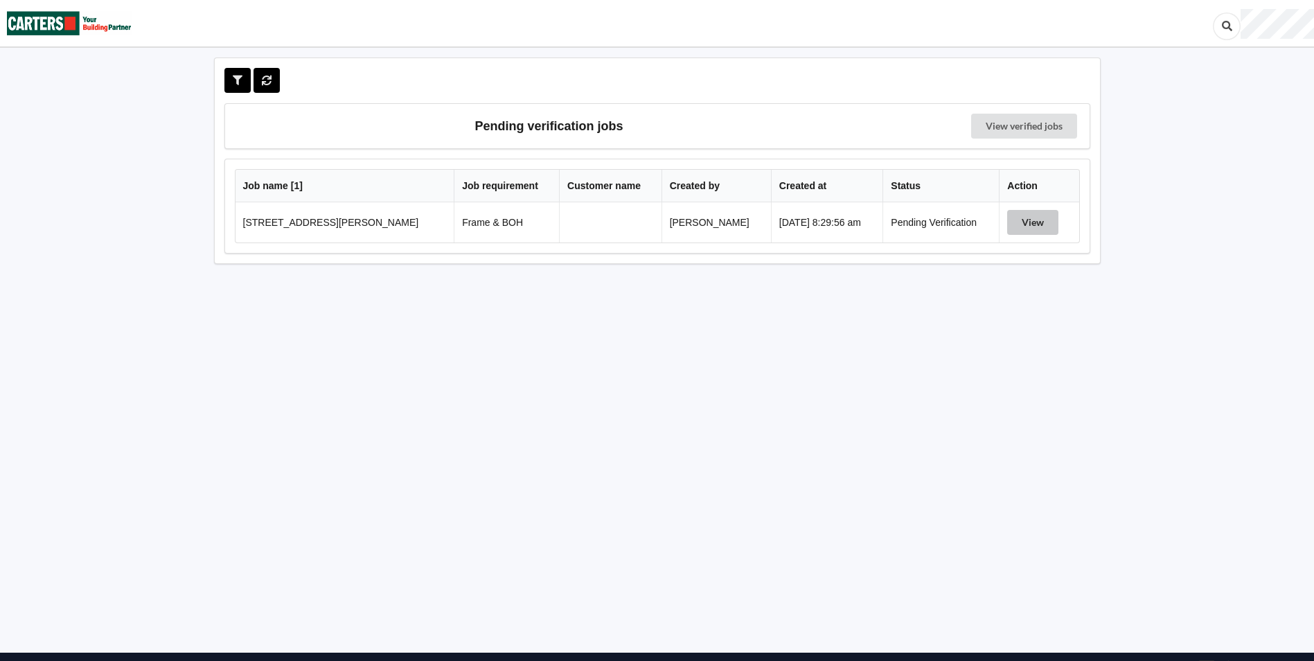
click at [1031, 222] on button "View" at bounding box center [1032, 222] width 51 height 25
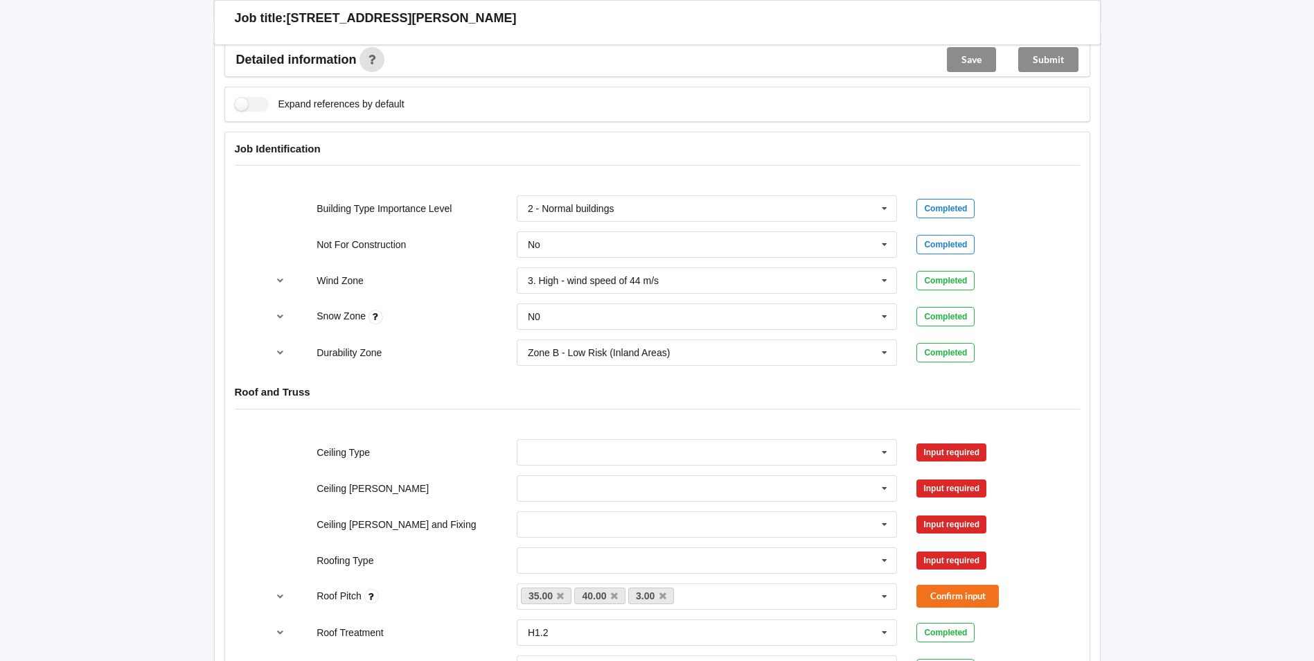
scroll to position [554, 0]
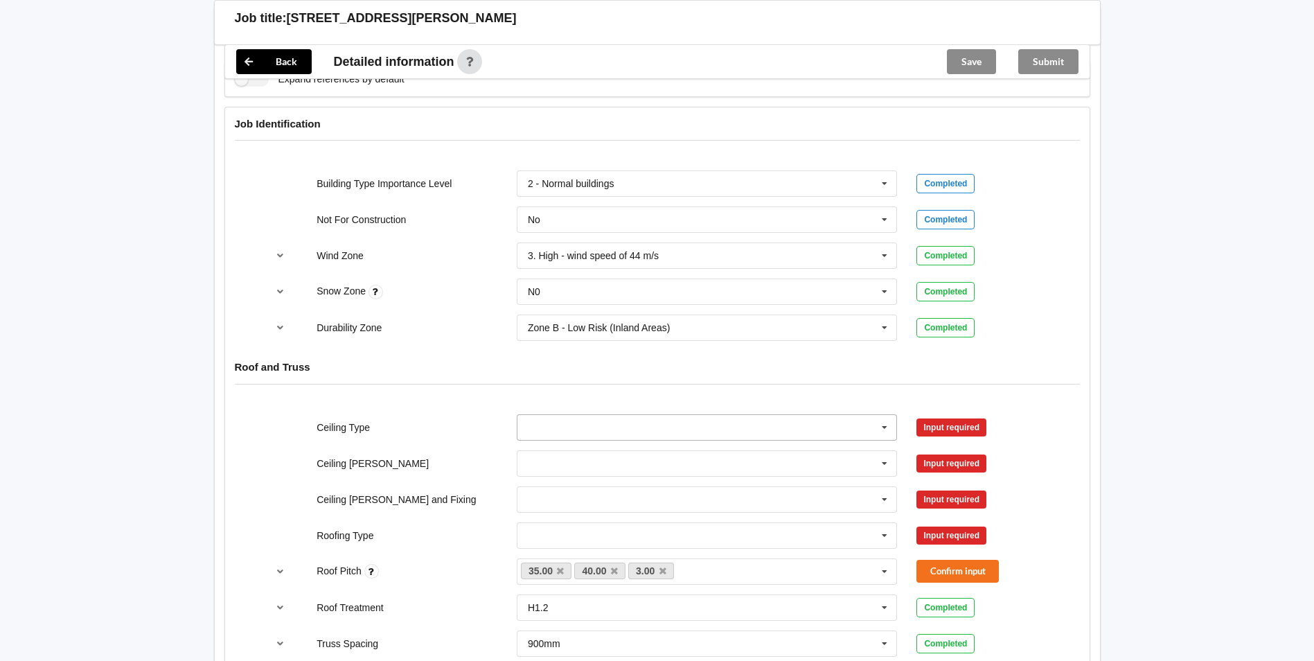
click at [880, 425] on icon at bounding box center [884, 428] width 21 height 26
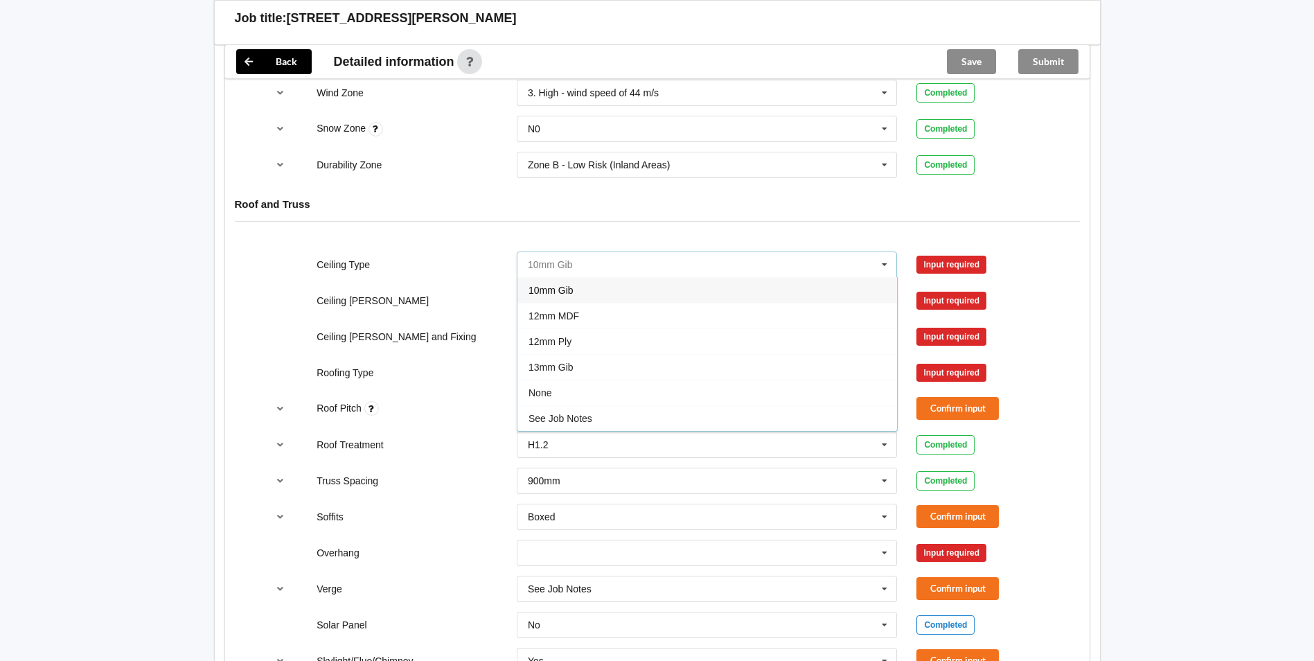
scroll to position [693, 0]
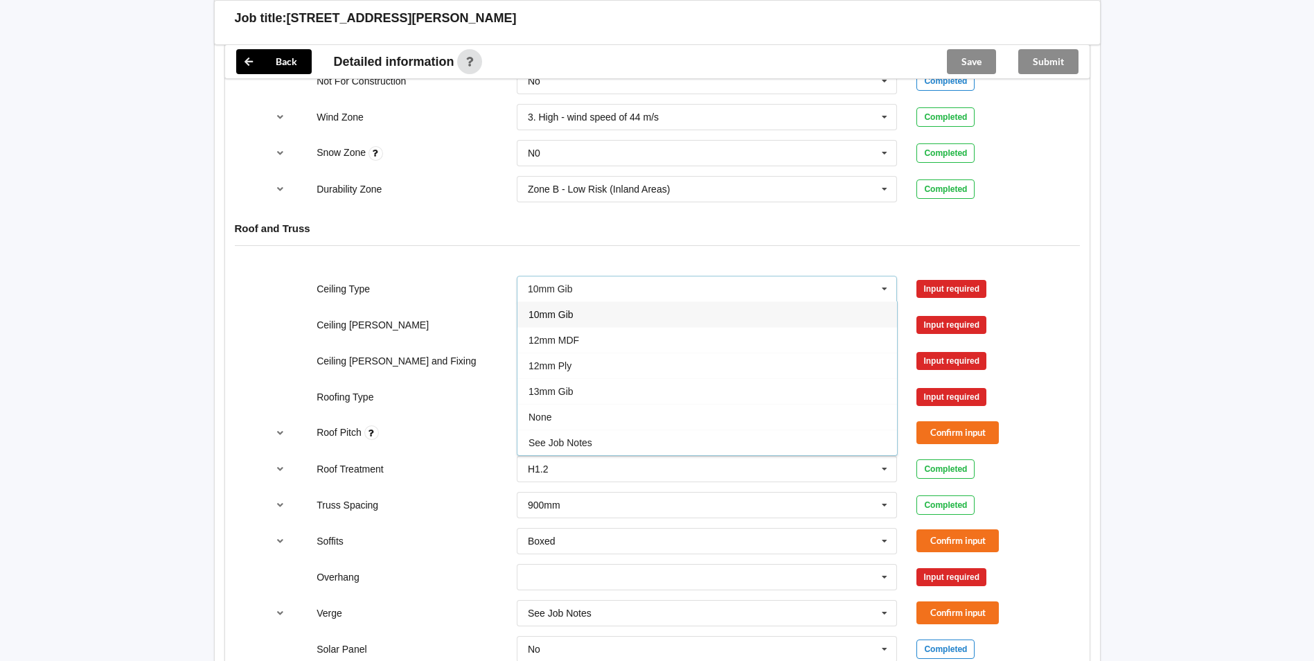
drag, startPoint x: 633, startPoint y: 441, endPoint x: 768, endPoint y: 355, distance: 160.1
click at [633, 439] on div "See Job Notes" at bounding box center [707, 442] width 380 height 26
drag, startPoint x: 885, startPoint y: 326, endPoint x: 858, endPoint y: 331, distance: 27.4
click at [882, 327] on icon at bounding box center [884, 325] width 21 height 26
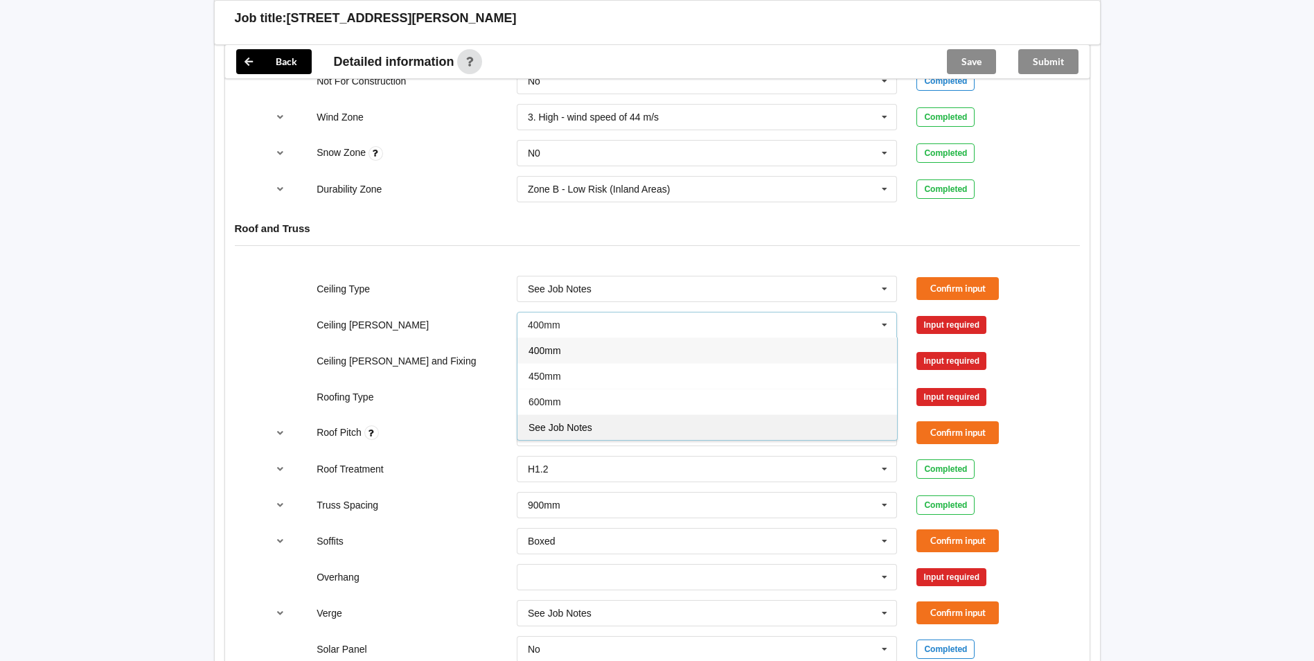
click at [679, 432] on div "See Job Notes" at bounding box center [707, 427] width 380 height 26
click at [887, 321] on icon at bounding box center [884, 325] width 21 height 26
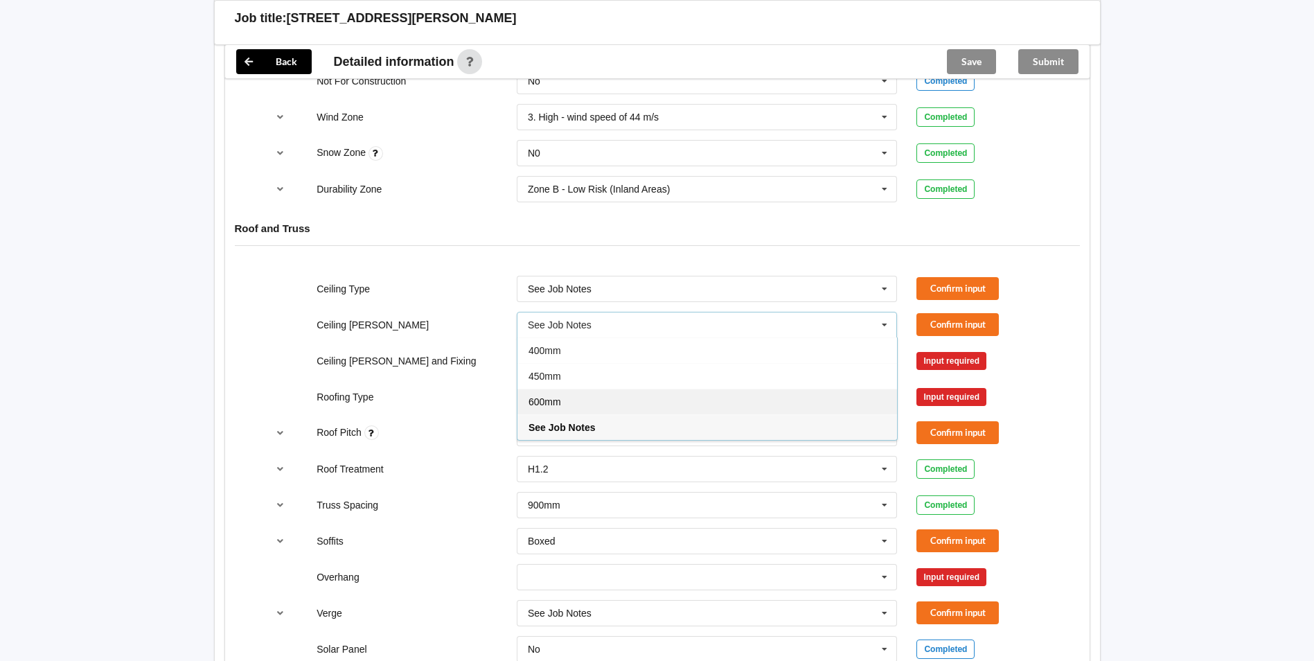
click at [634, 396] on div "600mm" at bounding box center [707, 402] width 380 height 26
click at [875, 285] on icon at bounding box center [884, 289] width 21 height 26
click at [609, 389] on div "13mm Gib" at bounding box center [707, 391] width 380 height 26
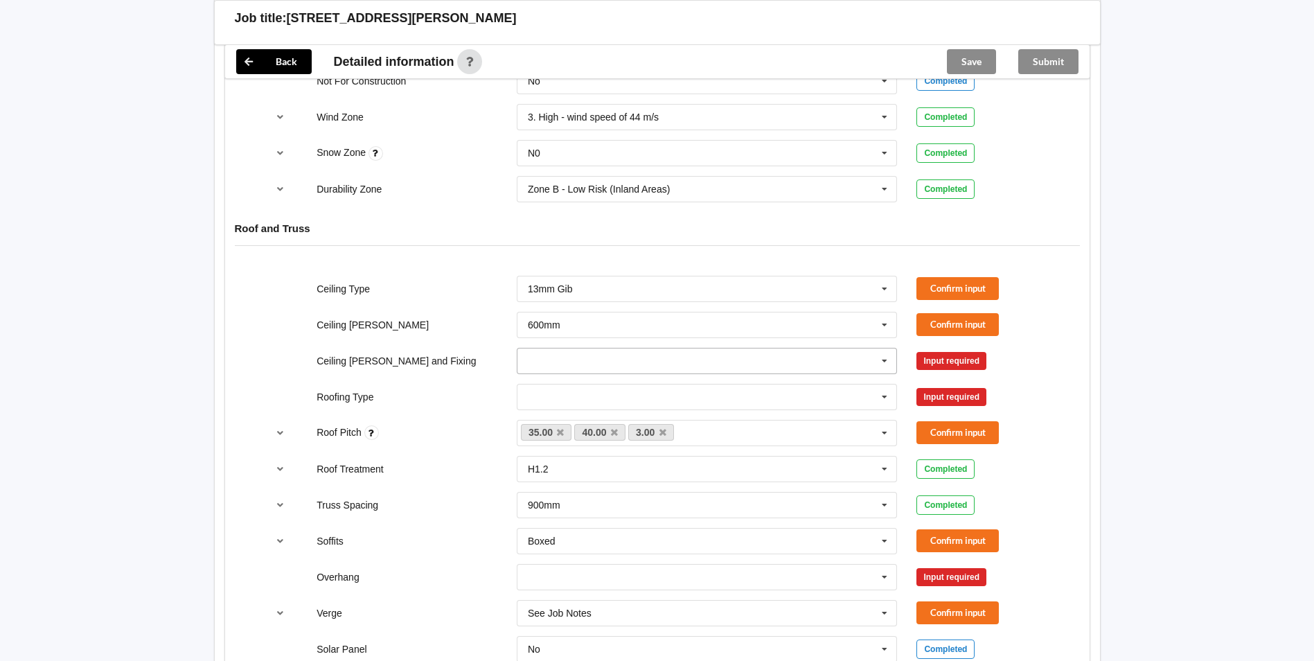
click at [880, 364] on icon at bounding box center [884, 361] width 21 height 26
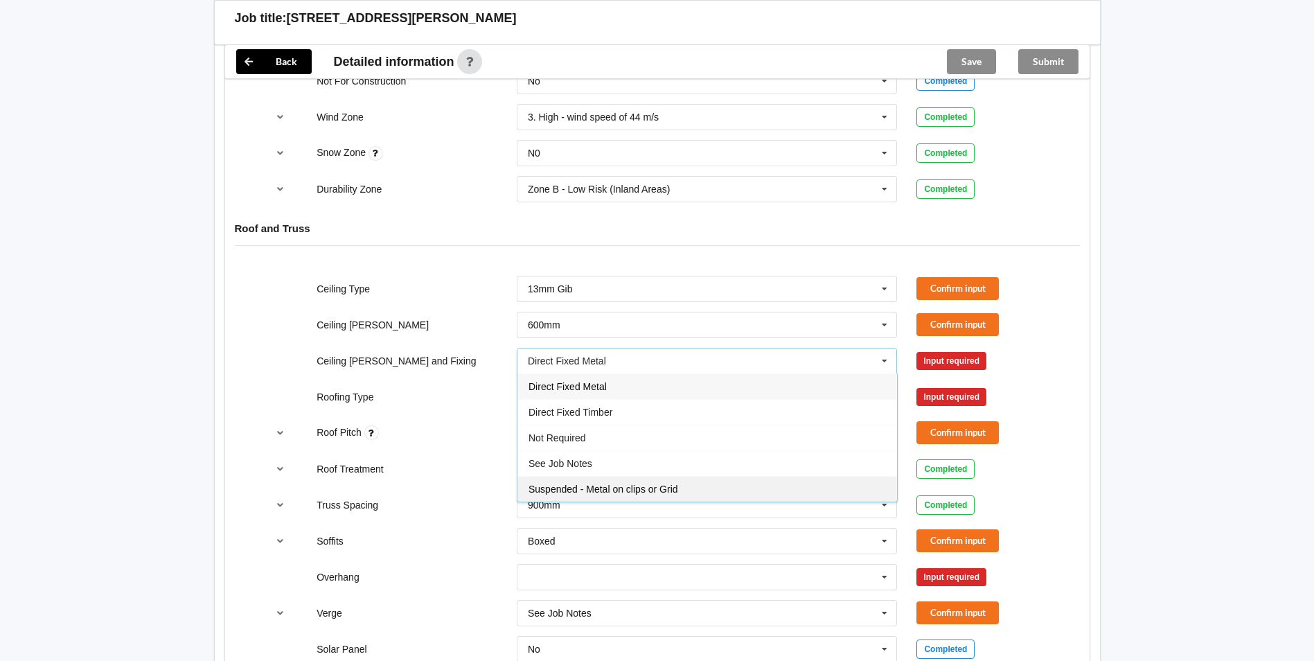
click at [628, 482] on div "Suspended - Metal on clips or Grid" at bounding box center [707, 489] width 380 height 26
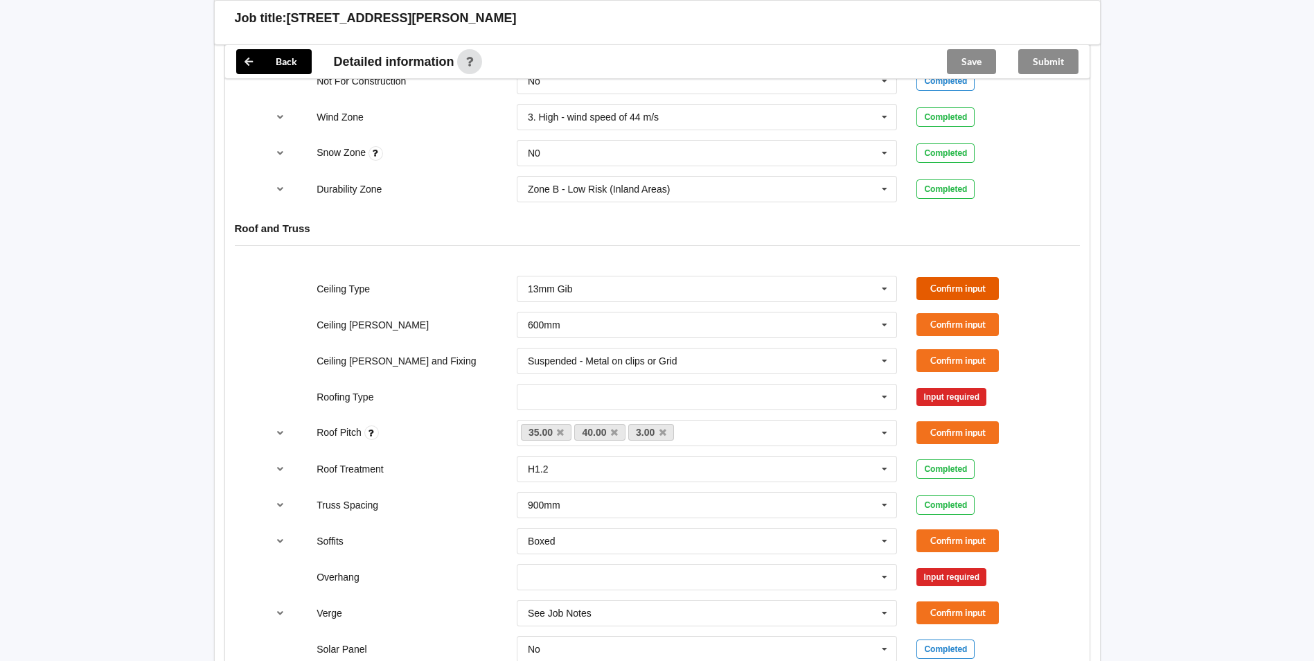
click at [988, 287] on button "Confirm input" at bounding box center [957, 288] width 82 height 23
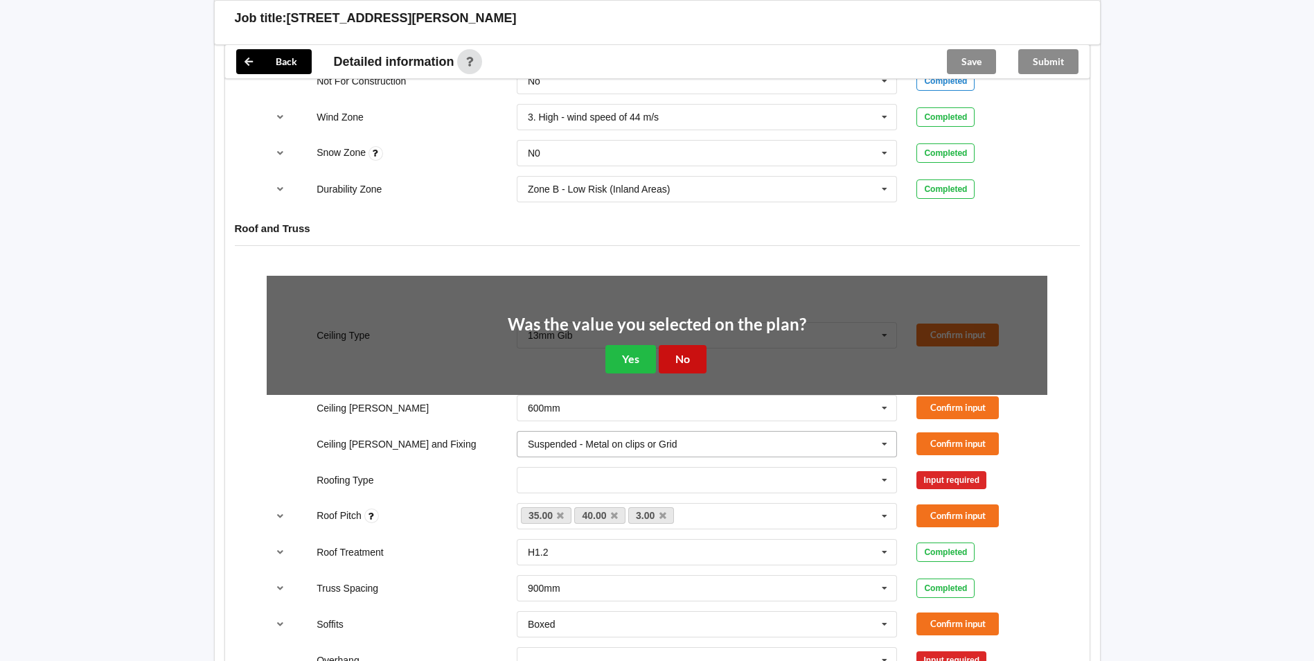
click at [693, 356] on button "No" at bounding box center [683, 359] width 48 height 28
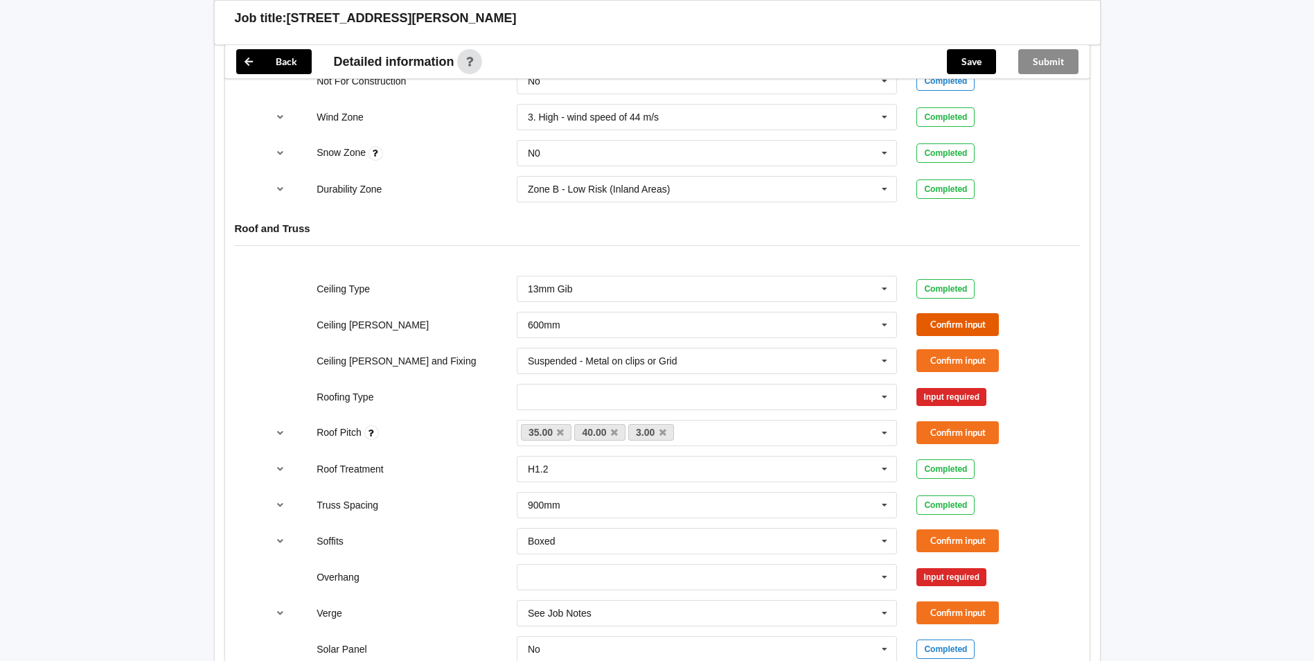
click at [950, 321] on button "Confirm input" at bounding box center [957, 324] width 82 height 23
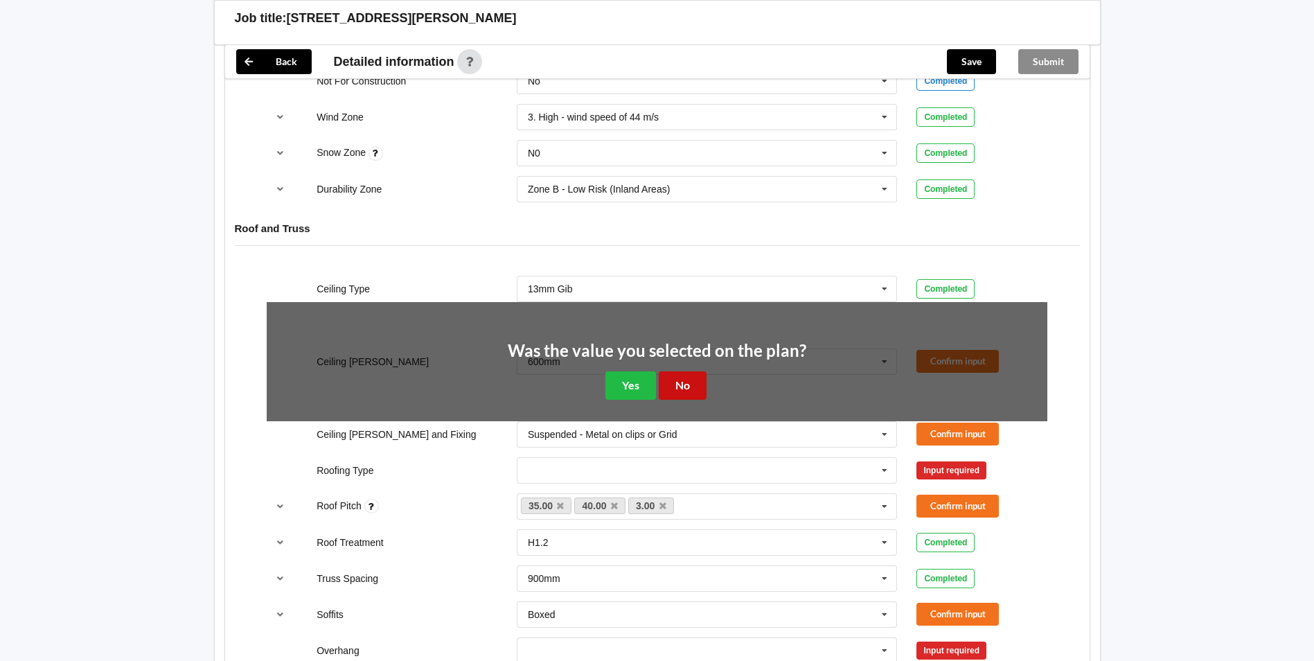
click at [705, 375] on button "No" at bounding box center [683, 385] width 48 height 28
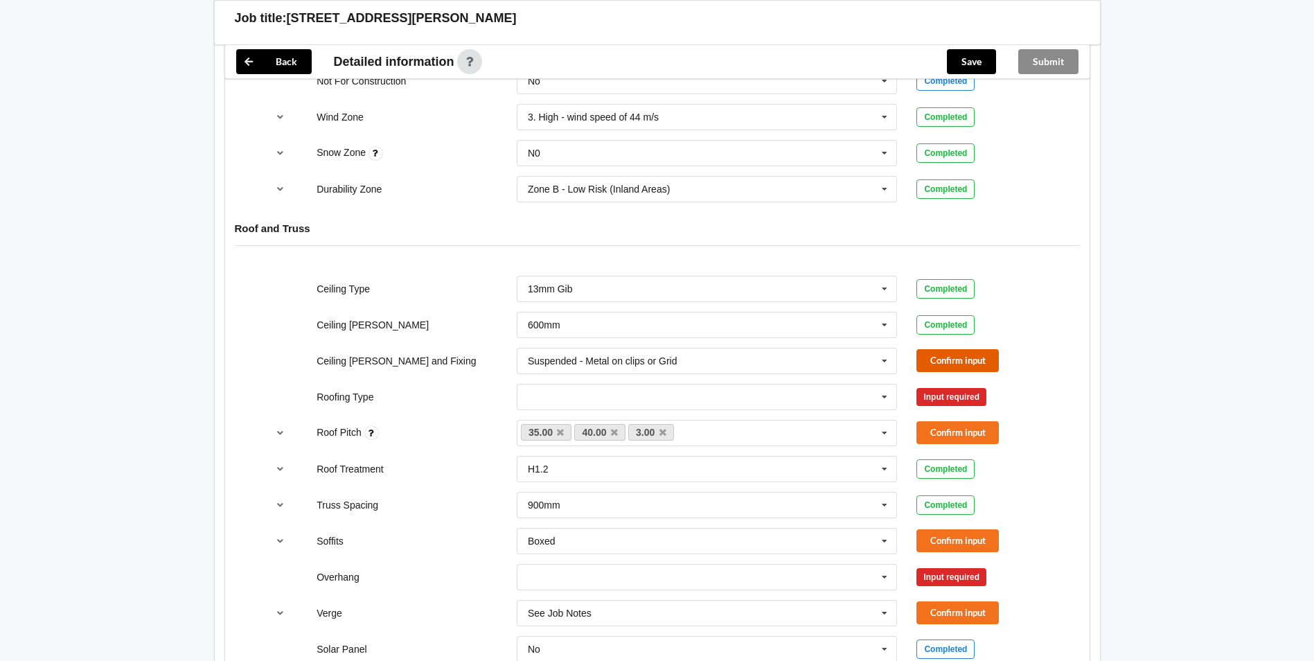
click at [960, 359] on button "Confirm input" at bounding box center [957, 360] width 82 height 23
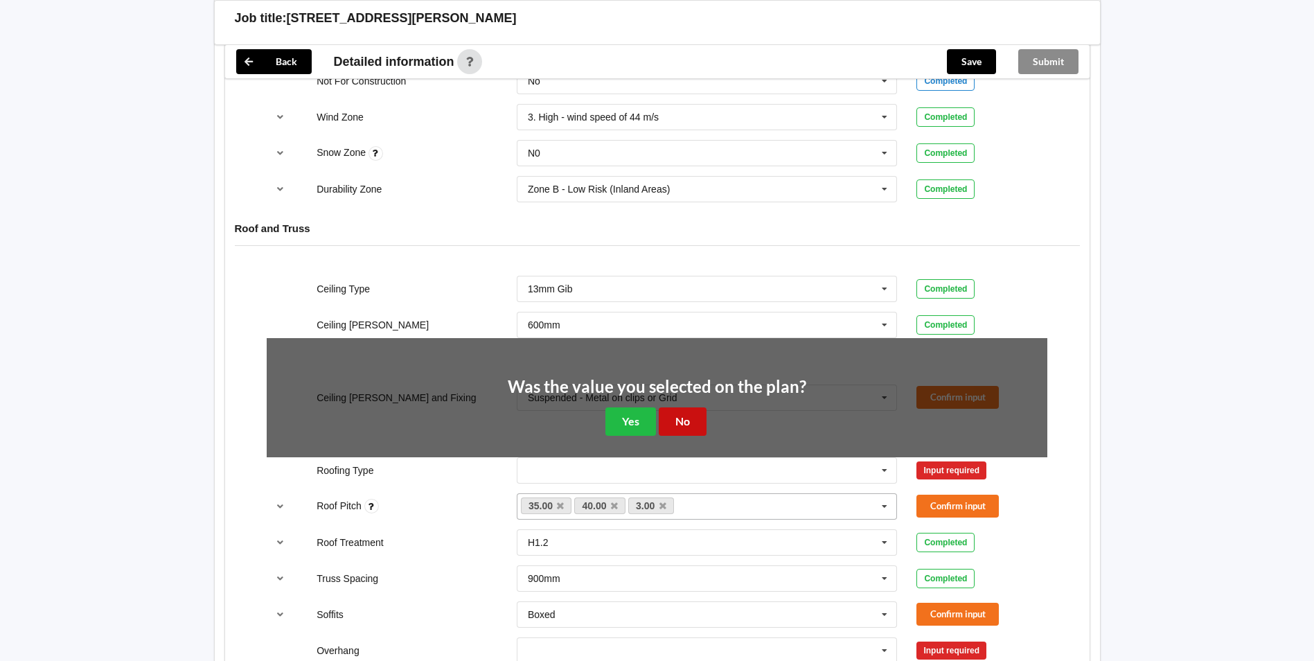
drag, startPoint x: 685, startPoint y: 432, endPoint x: 696, endPoint y: 422, distance: 15.2
click at [685, 432] on button "No" at bounding box center [683, 421] width 48 height 28
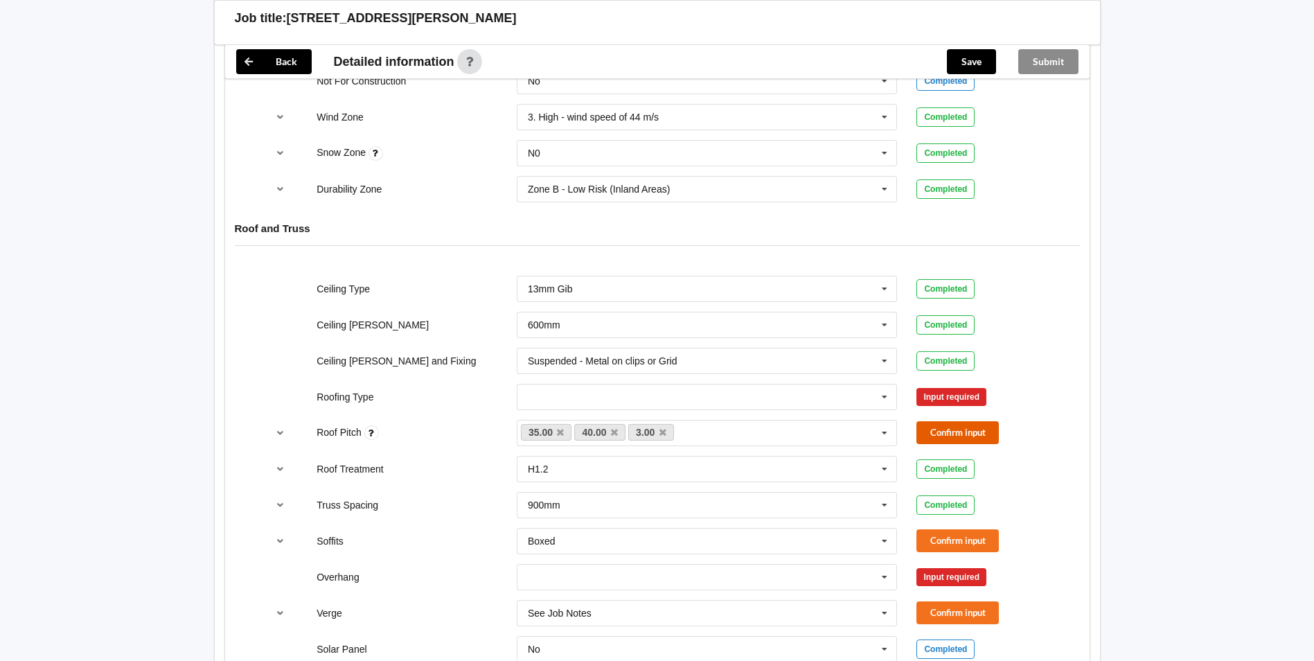
click at [934, 430] on button "Confirm input" at bounding box center [957, 432] width 82 height 23
click at [889, 393] on icon at bounding box center [884, 397] width 21 height 26
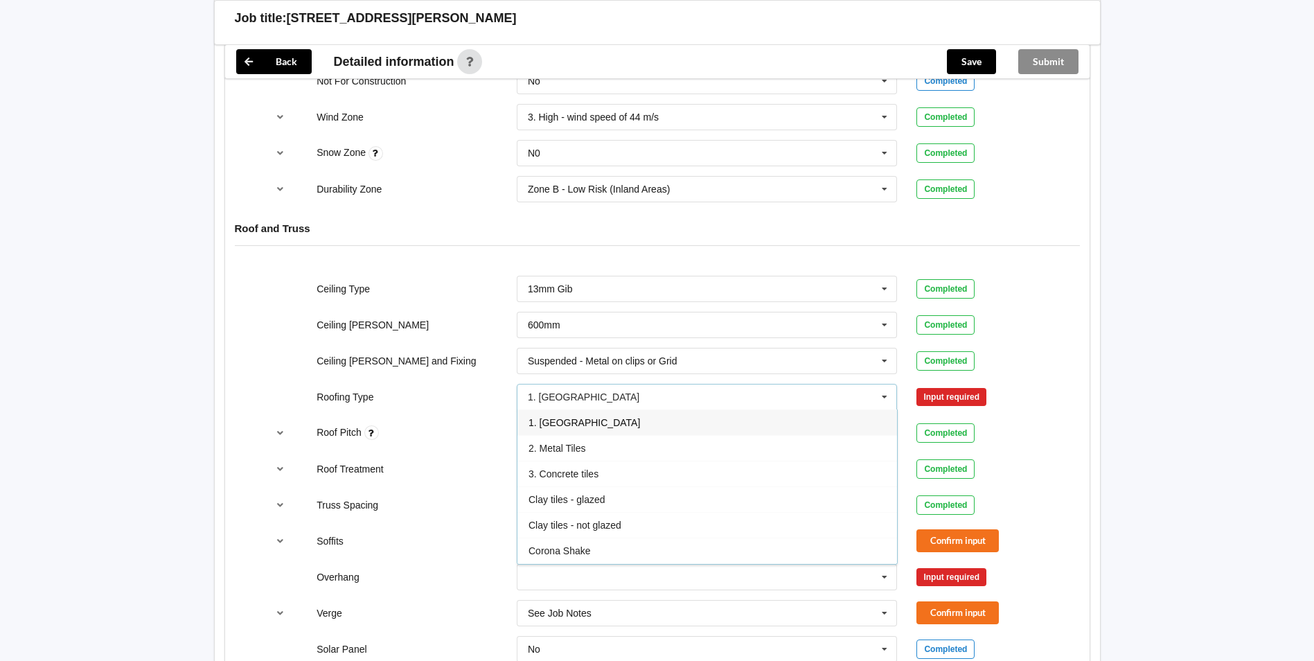
click at [639, 419] on div "1. [GEOGRAPHIC_DATA]" at bounding box center [707, 422] width 380 height 26
click at [952, 393] on button "Confirm input" at bounding box center [957, 396] width 82 height 23
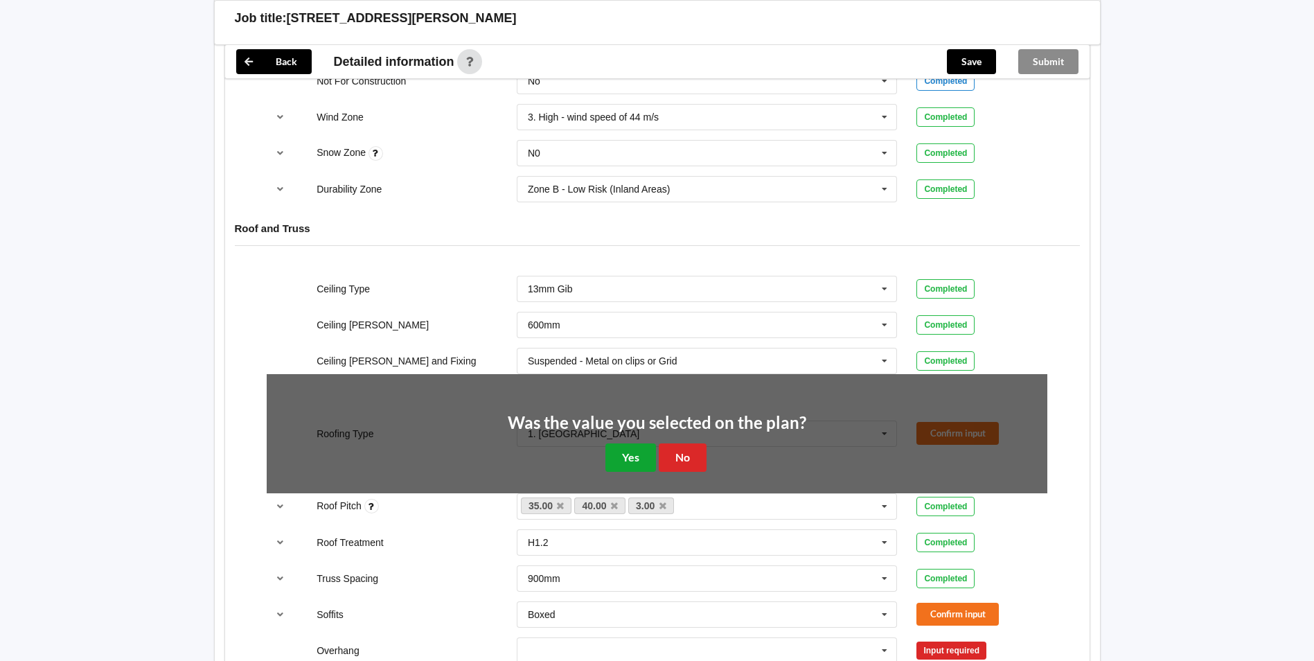
click at [631, 449] on button "Yes" at bounding box center [630, 457] width 51 height 28
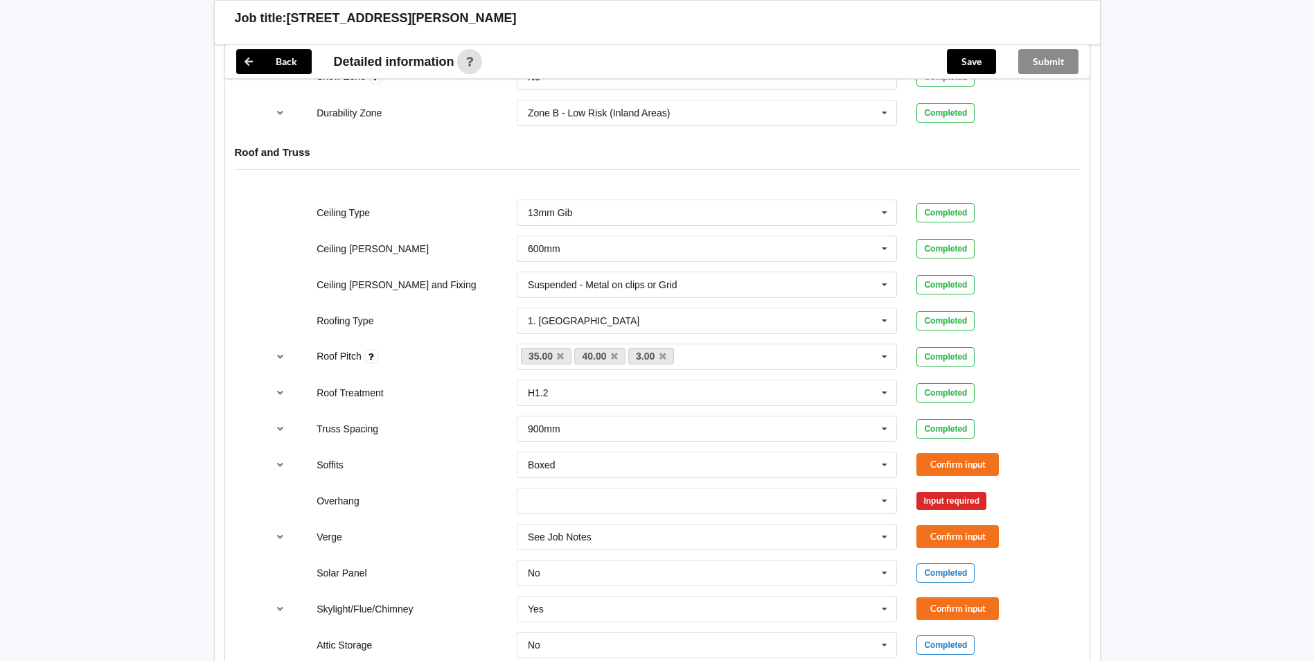
scroll to position [900, 0]
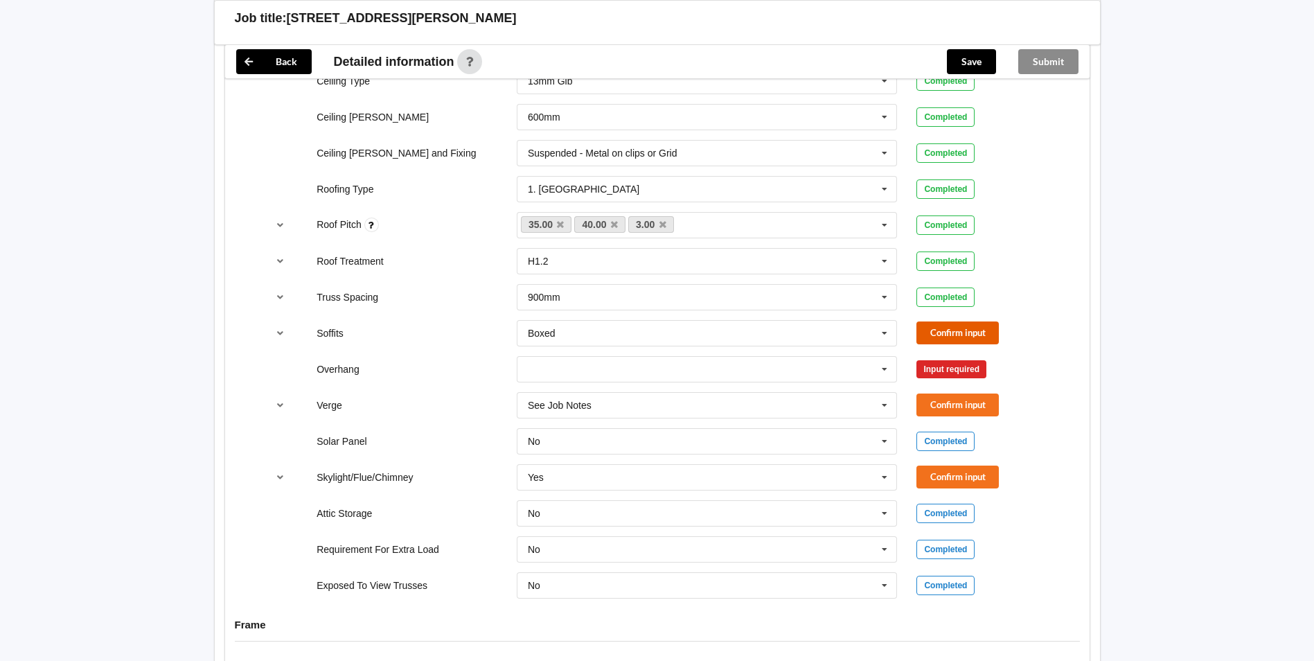
click at [972, 323] on button "Confirm input" at bounding box center [957, 332] width 82 height 23
click at [888, 363] on icon at bounding box center [884, 370] width 21 height 26
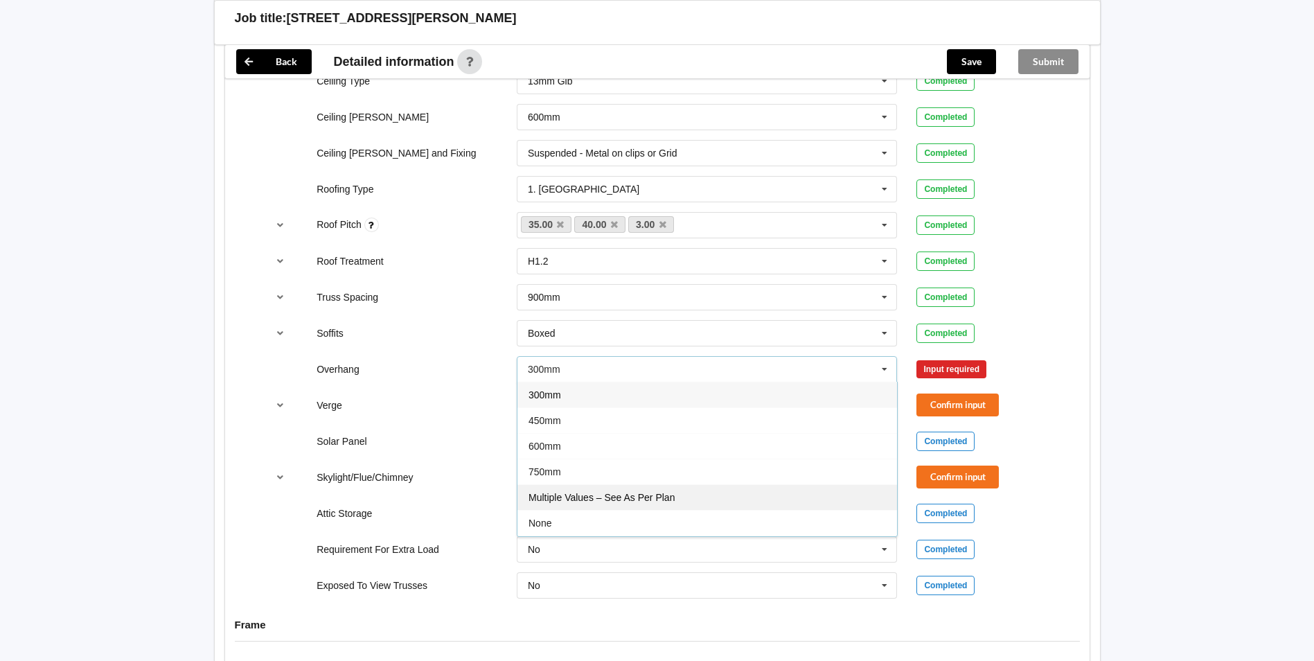
click at [679, 488] on div "Multiple Values – See As Per Plan" at bounding box center [707, 497] width 380 height 26
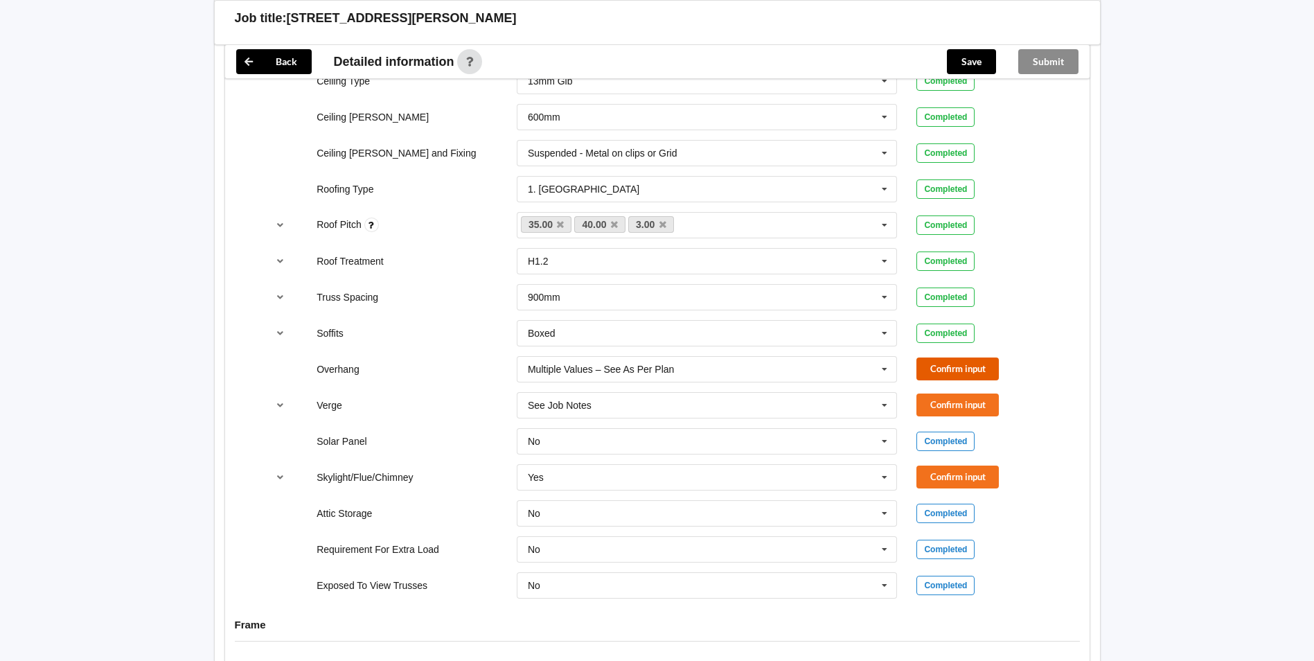
click at [940, 359] on button "Confirm input" at bounding box center [957, 368] width 82 height 23
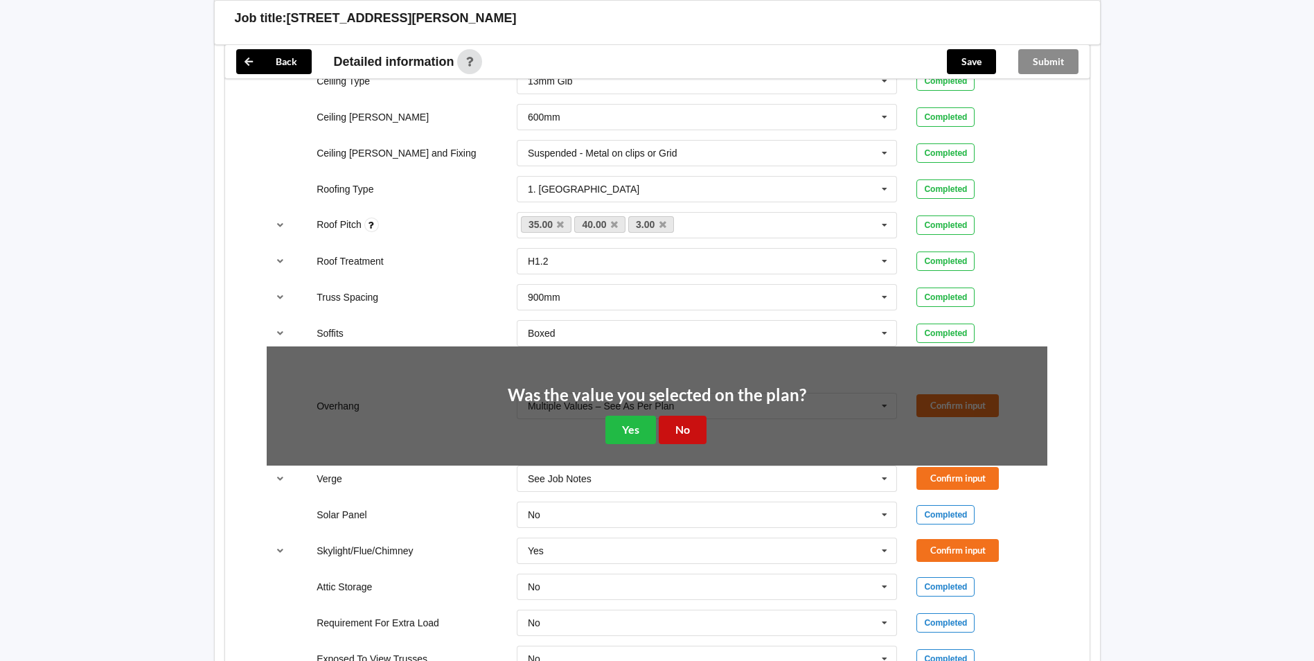
drag, startPoint x: 687, startPoint y: 425, endPoint x: 873, endPoint y: 428, distance: 185.7
click at [689, 425] on button "No" at bounding box center [683, 430] width 48 height 28
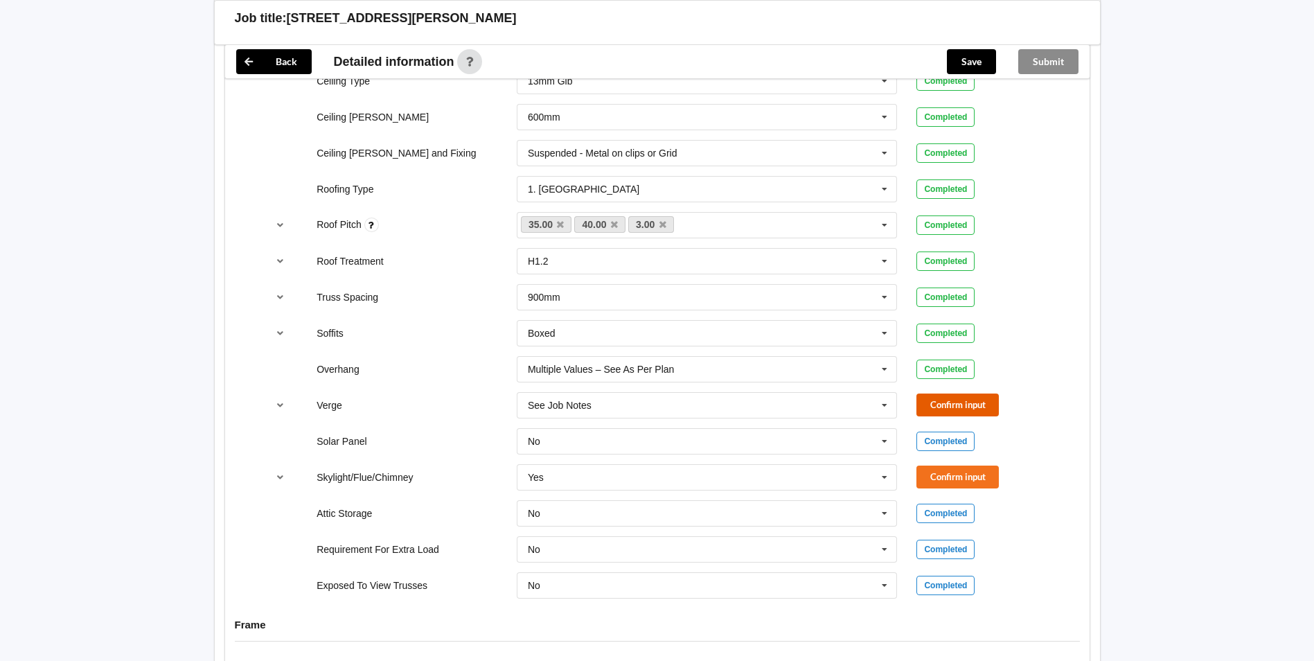
click at [968, 399] on button "Confirm input" at bounding box center [957, 404] width 82 height 23
click at [961, 479] on button "Confirm input" at bounding box center [957, 476] width 82 height 23
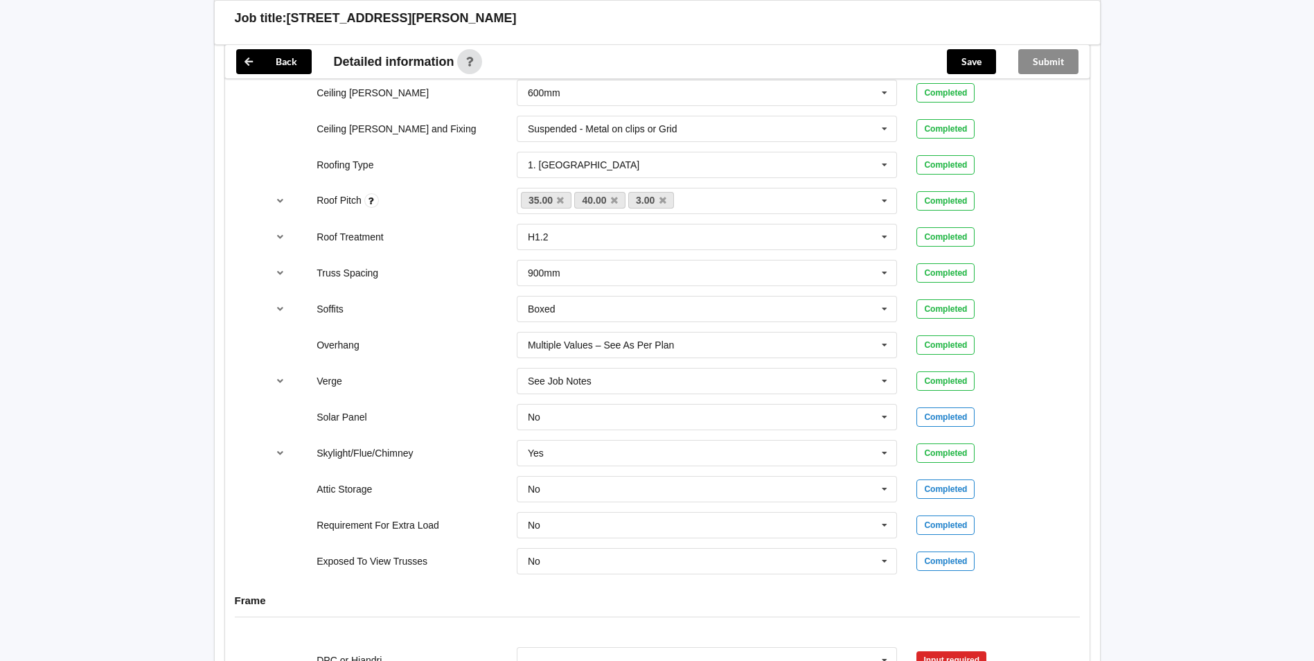
scroll to position [1316, 0]
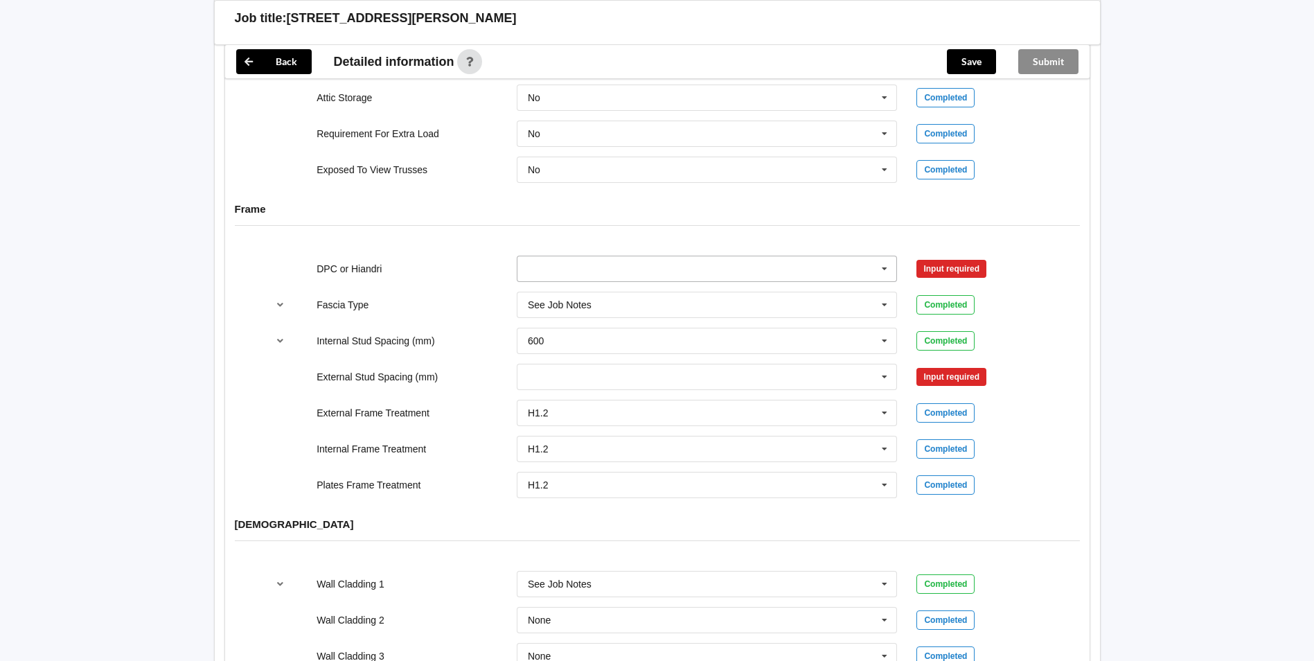
click at [888, 263] on icon at bounding box center [884, 269] width 21 height 26
drag, startPoint x: 605, startPoint y: 294, endPoint x: 841, endPoint y: 275, distance: 237.0
click at [606, 294] on div "DPC Fitted" at bounding box center [707, 294] width 380 height 26
click at [944, 269] on button "Confirm input" at bounding box center [957, 268] width 82 height 23
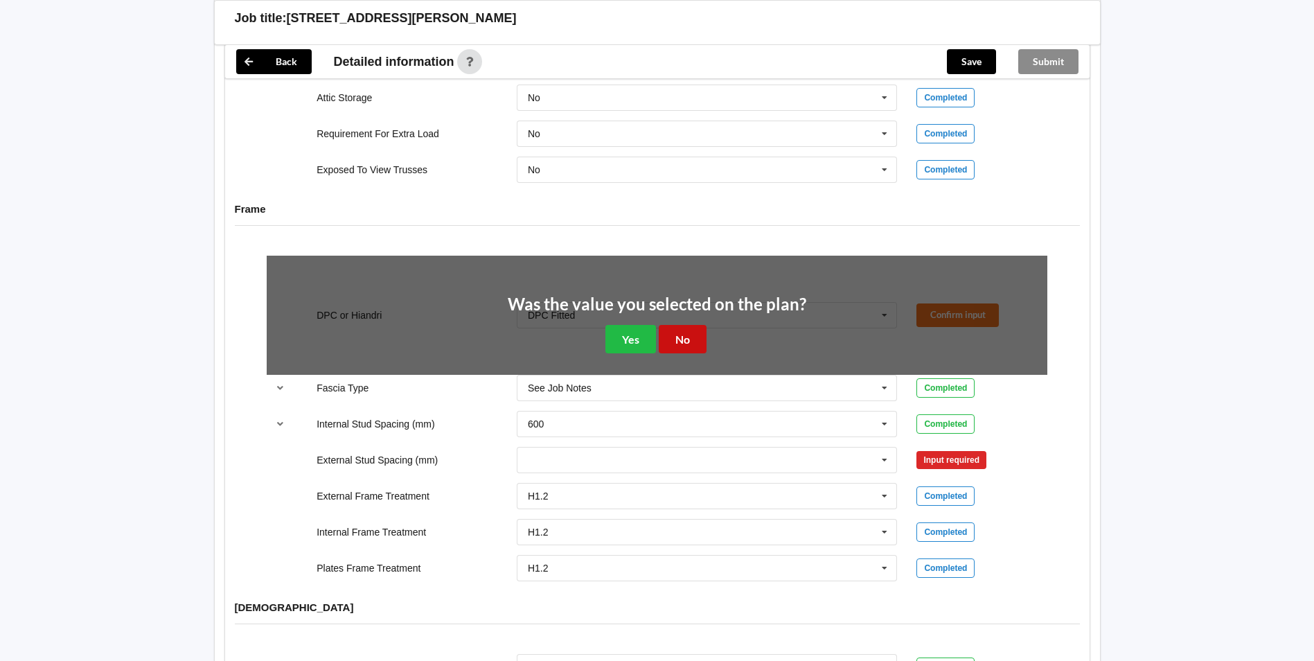
click at [684, 339] on button "No" at bounding box center [683, 339] width 48 height 28
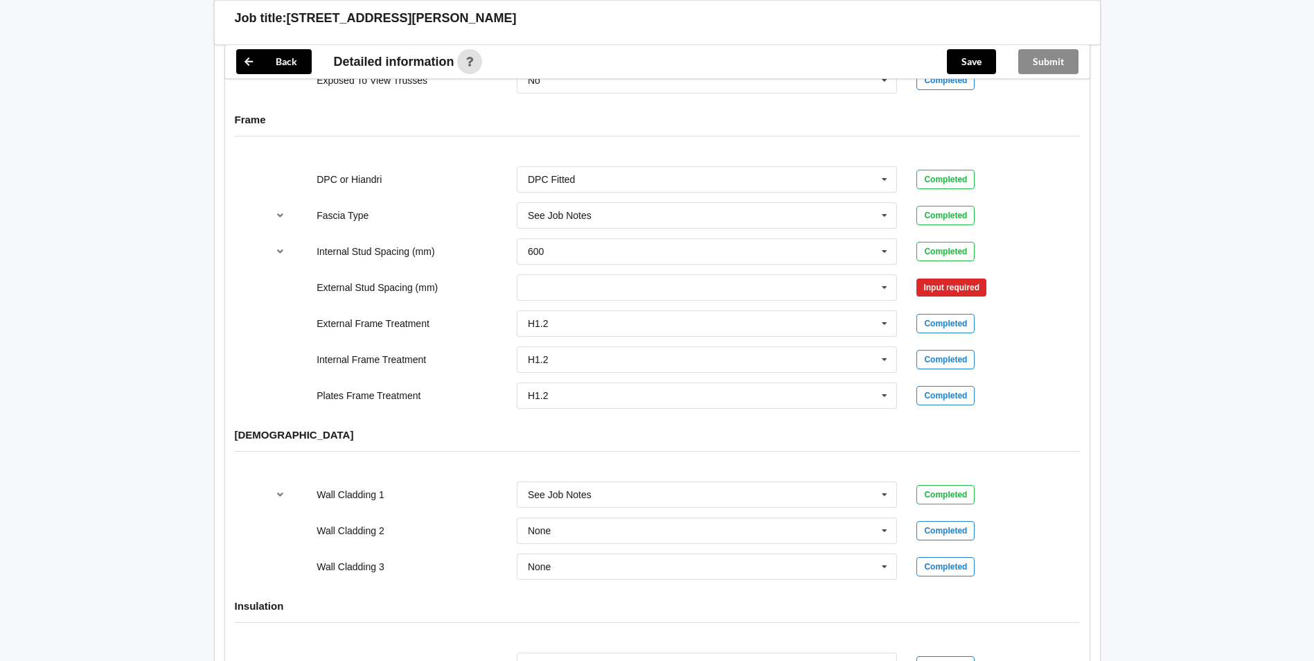
scroll to position [1524, 0]
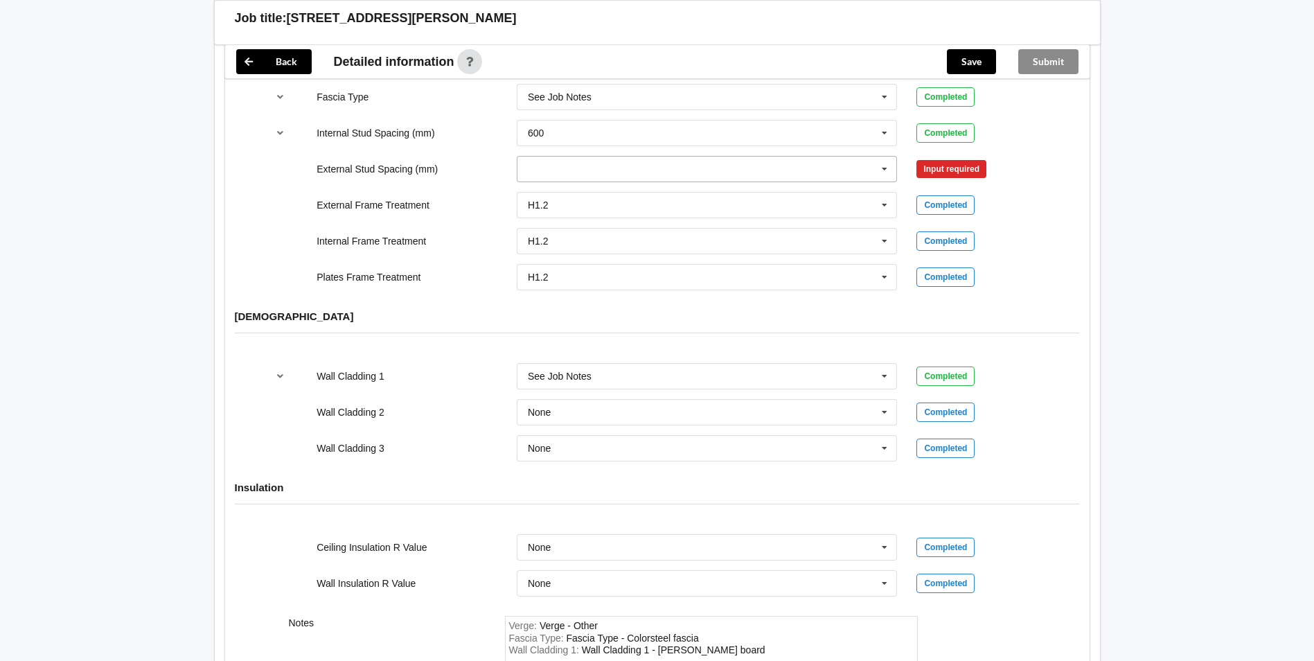
click at [887, 175] on icon at bounding box center [884, 170] width 21 height 26
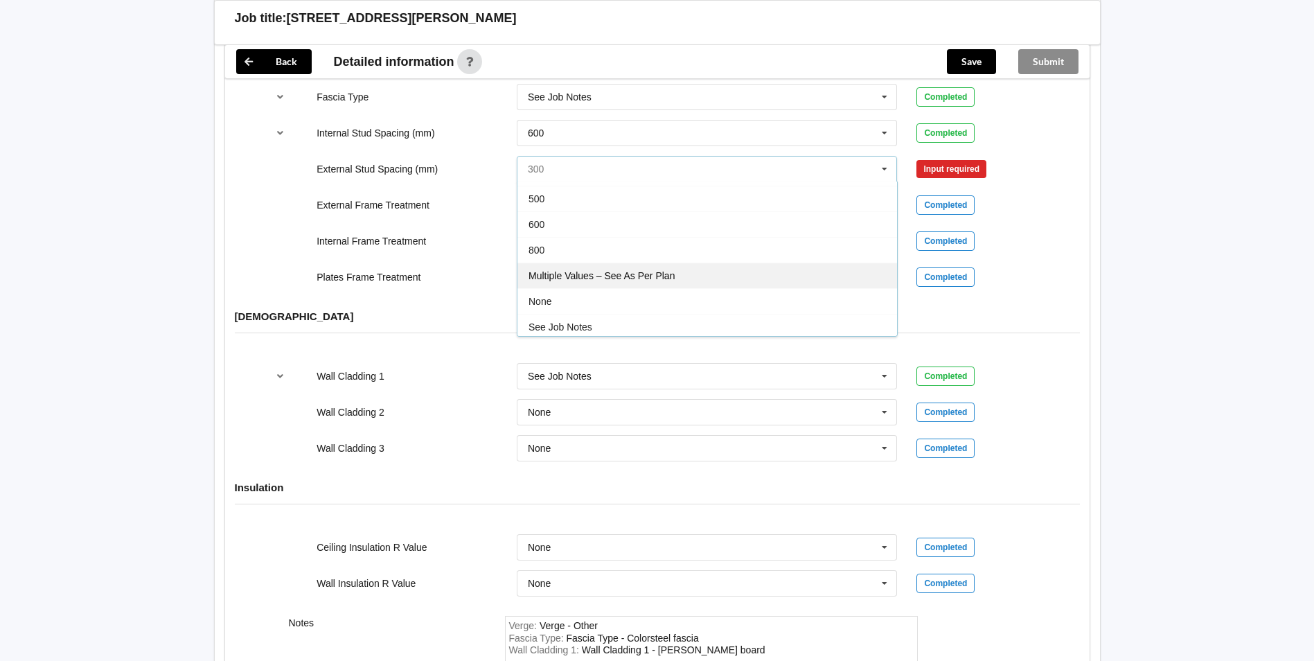
scroll to position [76, 0]
click at [670, 272] on span "Multiple Values – See As Per Plan" at bounding box center [601, 272] width 146 height 11
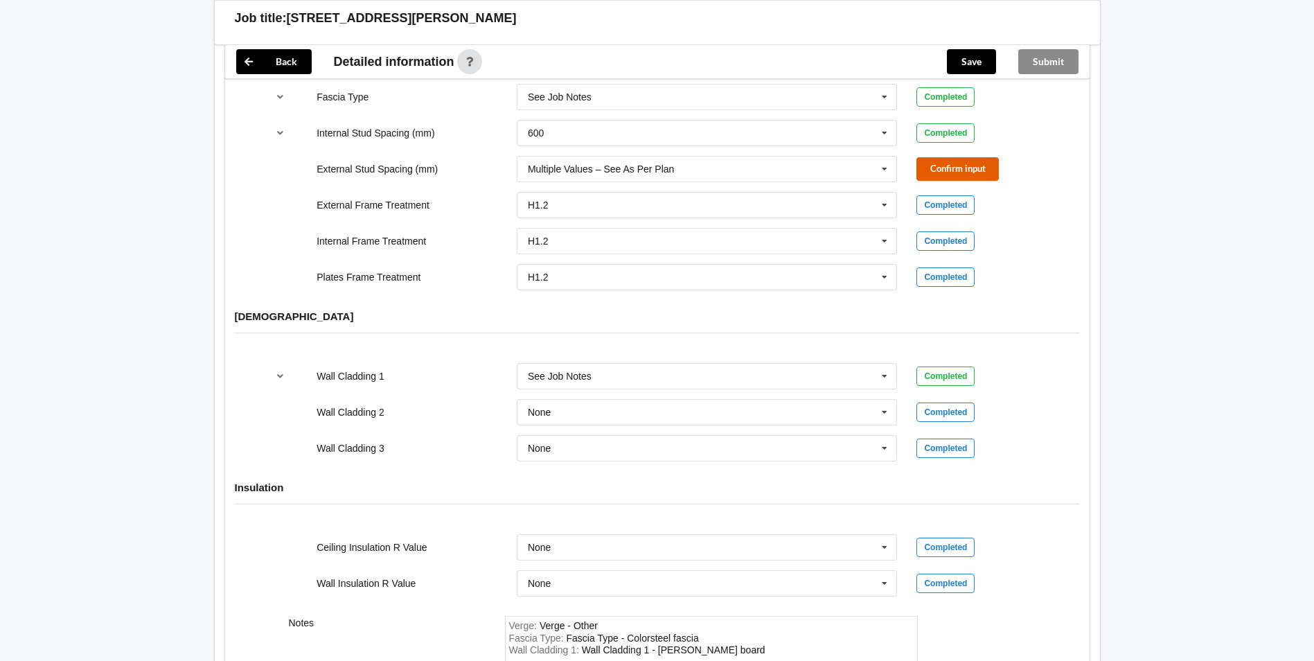
click at [918, 169] on button "Confirm input" at bounding box center [957, 168] width 82 height 23
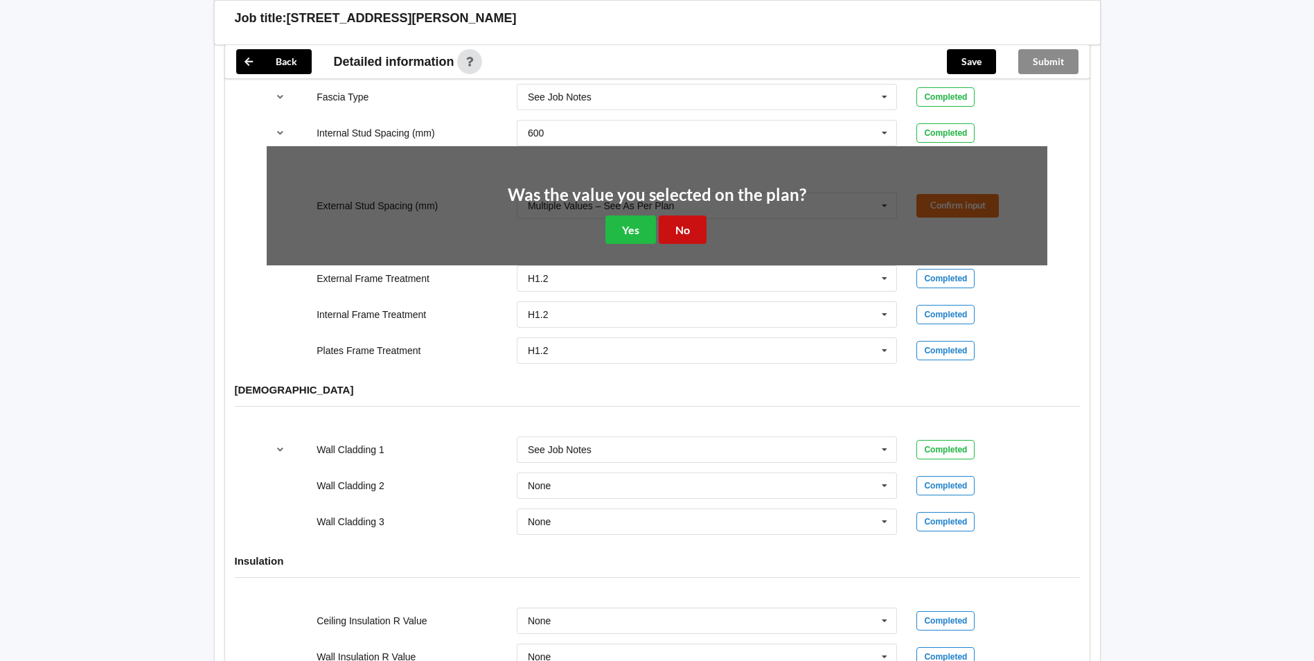
click at [684, 233] on button "No" at bounding box center [683, 229] width 48 height 28
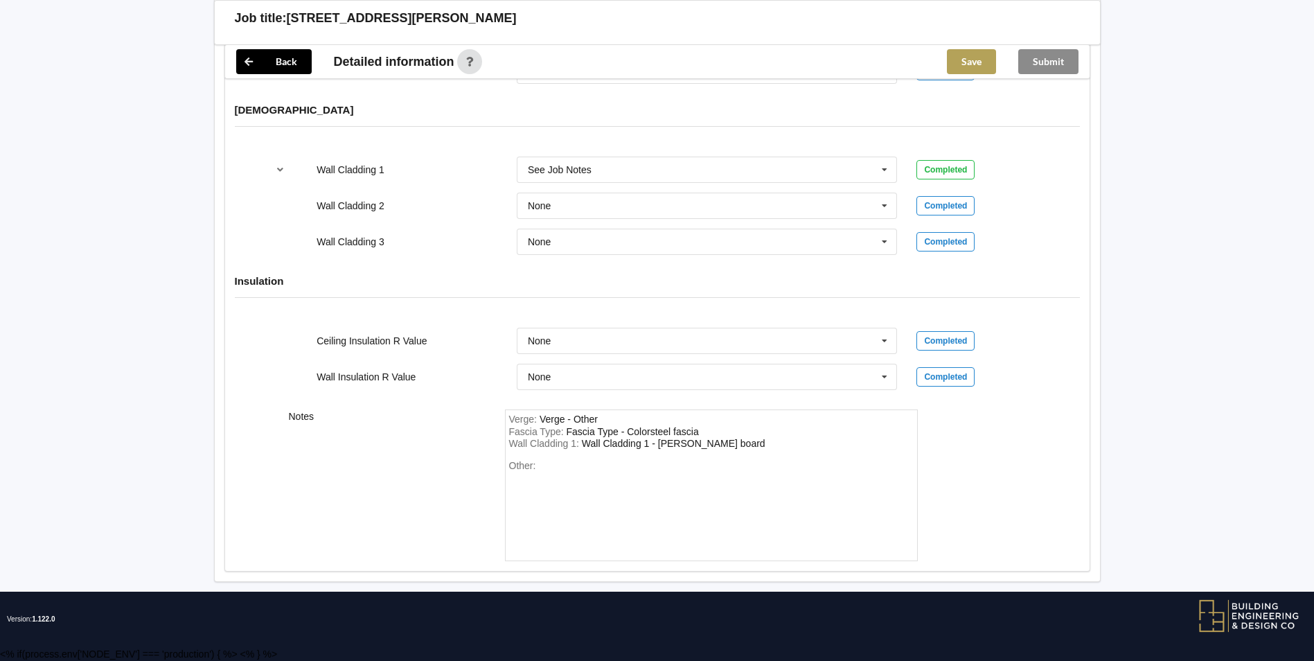
click at [972, 53] on button "Save" at bounding box center [971, 61] width 49 height 25
click at [1048, 61] on button "Submit" at bounding box center [1048, 61] width 60 height 25
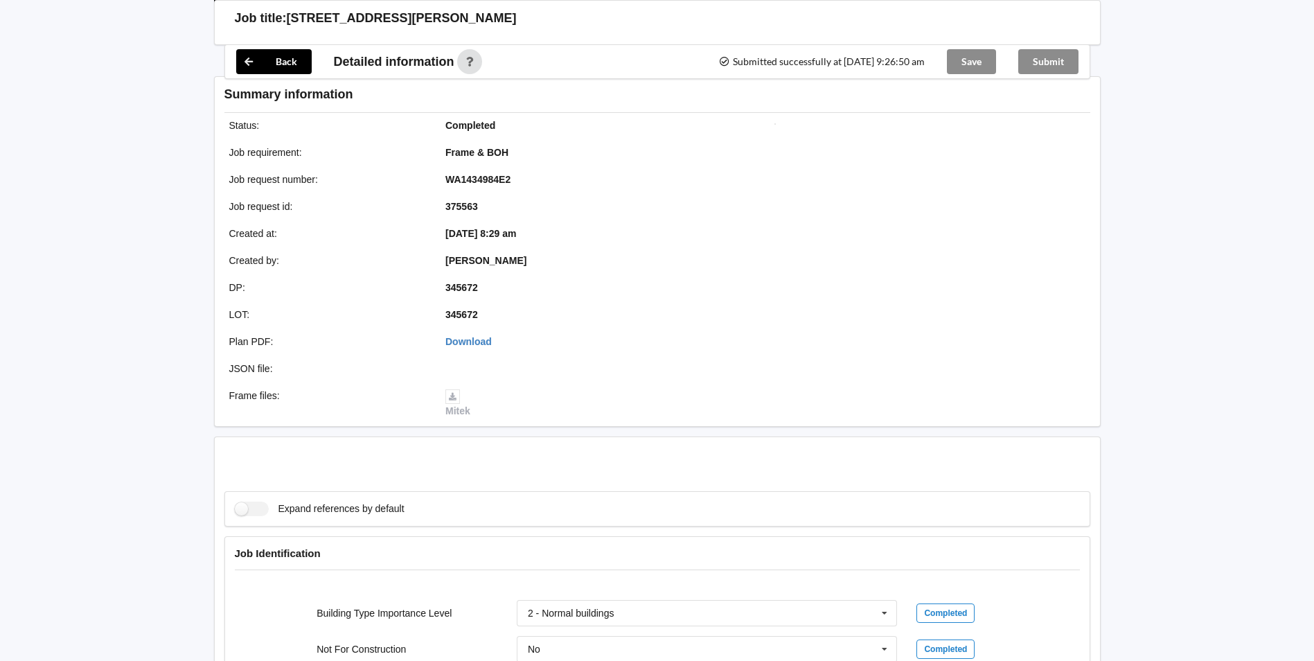
scroll to position [1667, 0]
